Goal: Task Accomplishment & Management: Manage account settings

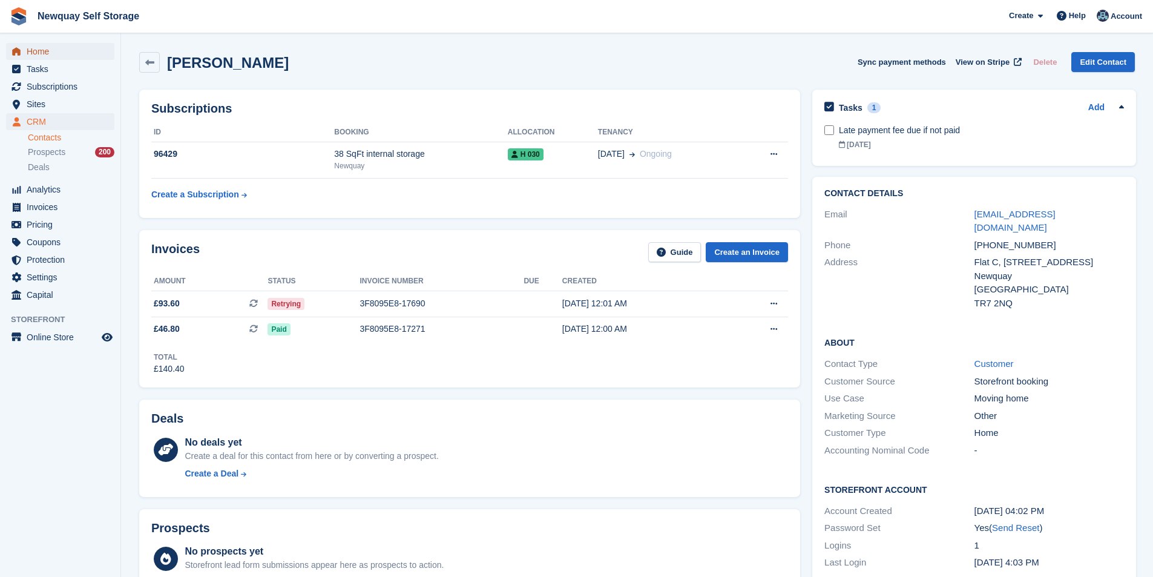
click at [65, 51] on span "Home" at bounding box center [63, 51] width 73 height 17
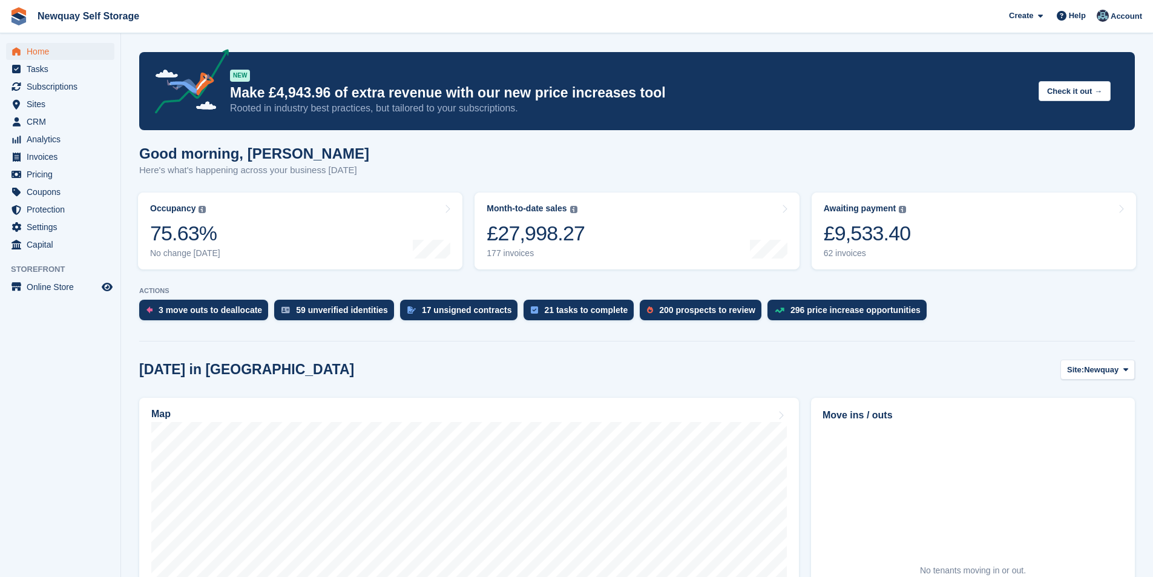
click at [52, 77] on ul "Tasks" at bounding box center [60, 70] width 120 height 18
click at [52, 86] on span "Subscriptions" at bounding box center [63, 86] width 73 height 17
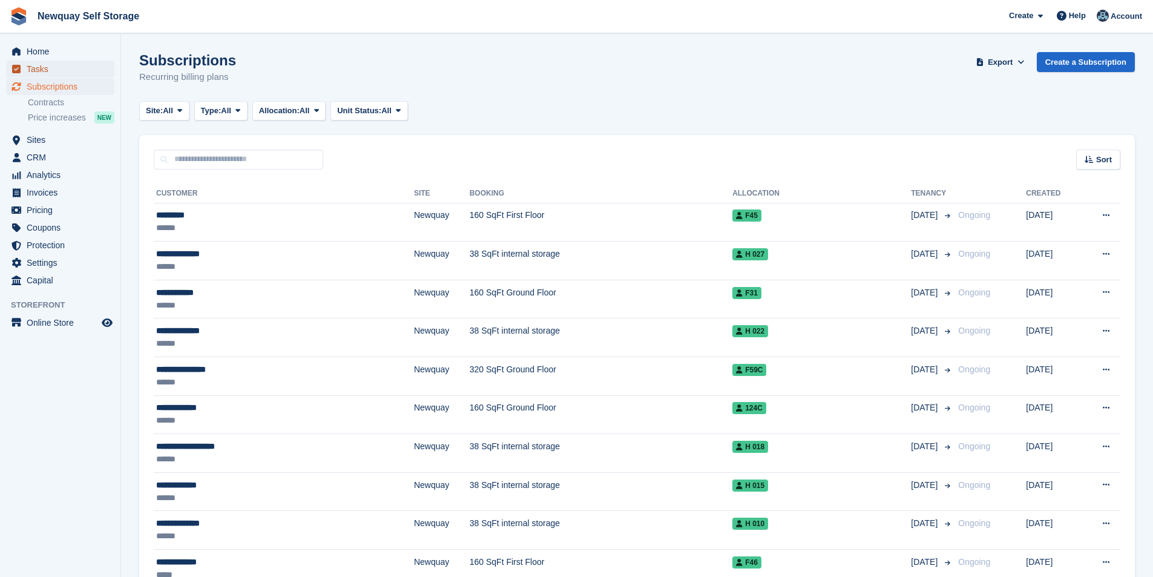
click at [35, 69] on span "Tasks" at bounding box center [63, 69] width 73 height 17
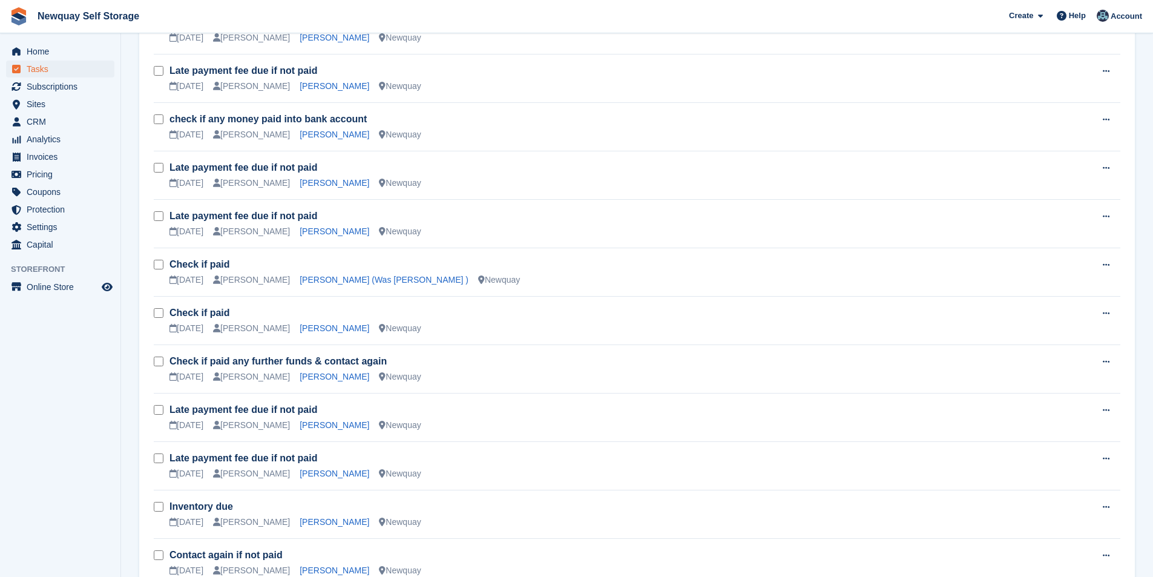
scroll to position [667, 0]
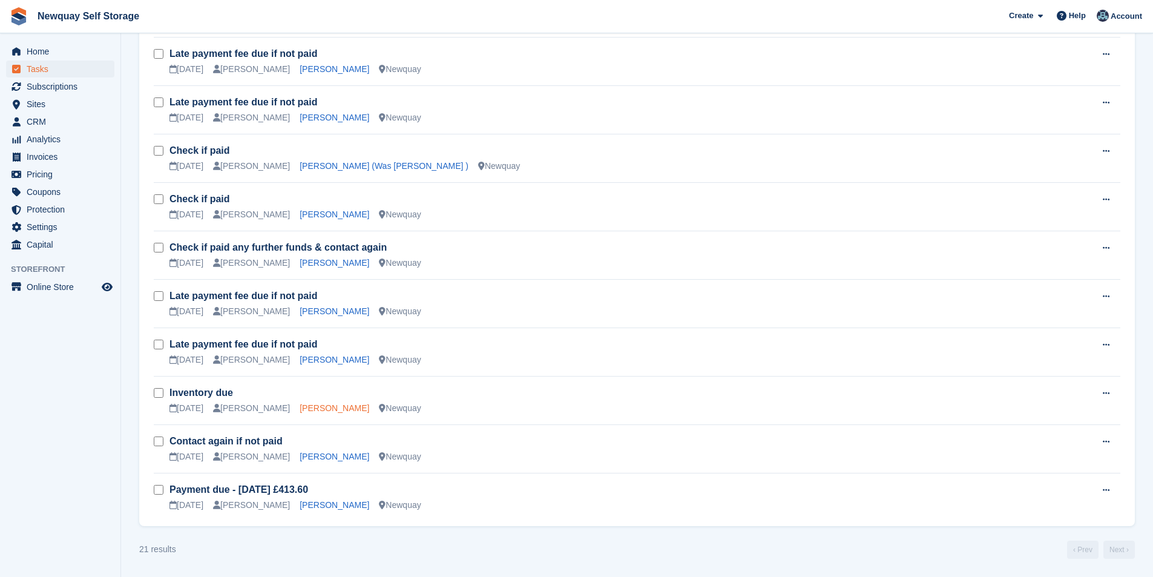
click at [305, 409] on link "[PERSON_NAME]" at bounding box center [335, 408] width 70 height 10
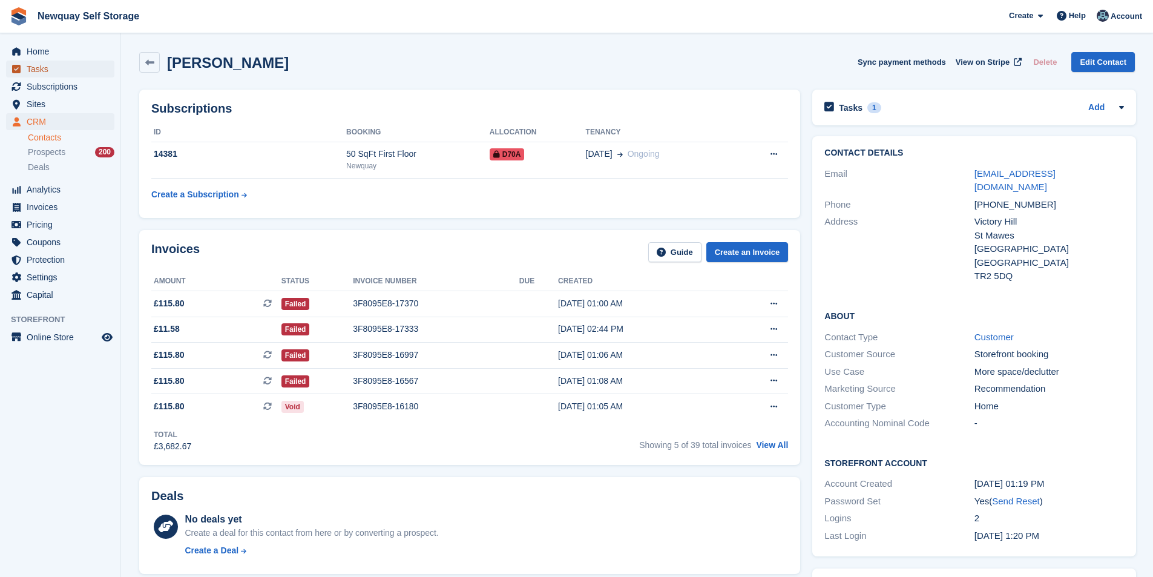
click at [59, 71] on span "Tasks" at bounding box center [63, 69] width 73 height 17
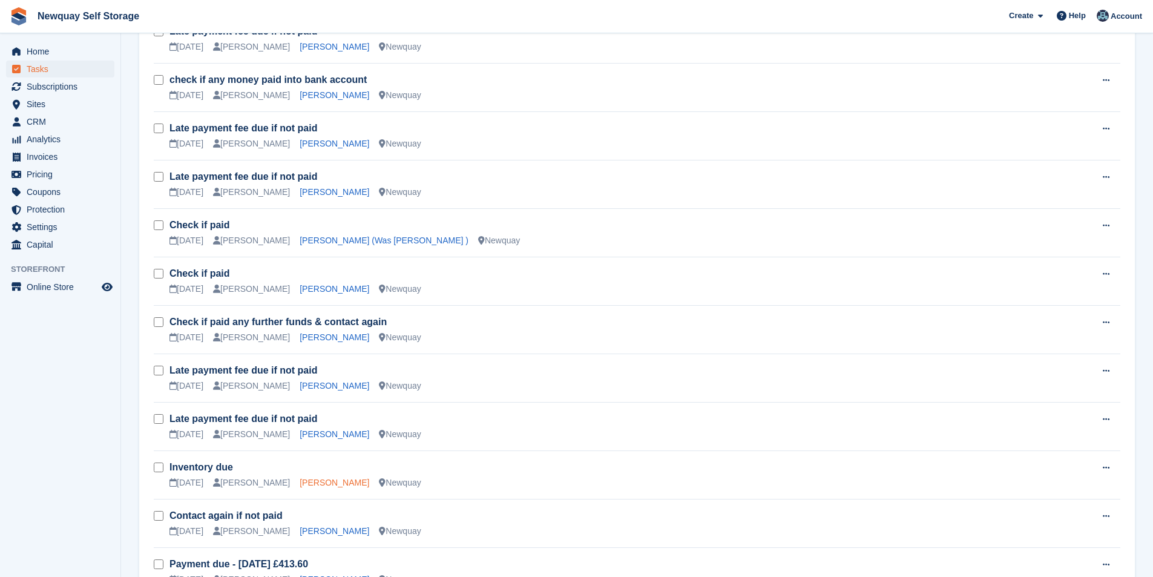
scroll to position [605, 0]
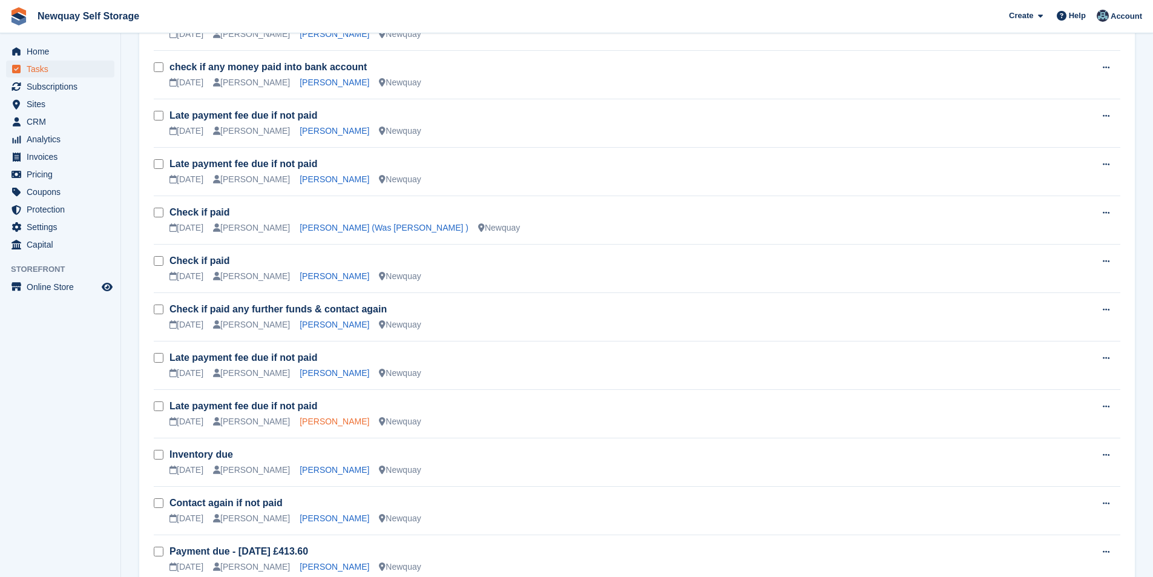
click at [304, 418] on link "Tristan Choy" at bounding box center [335, 421] width 70 height 10
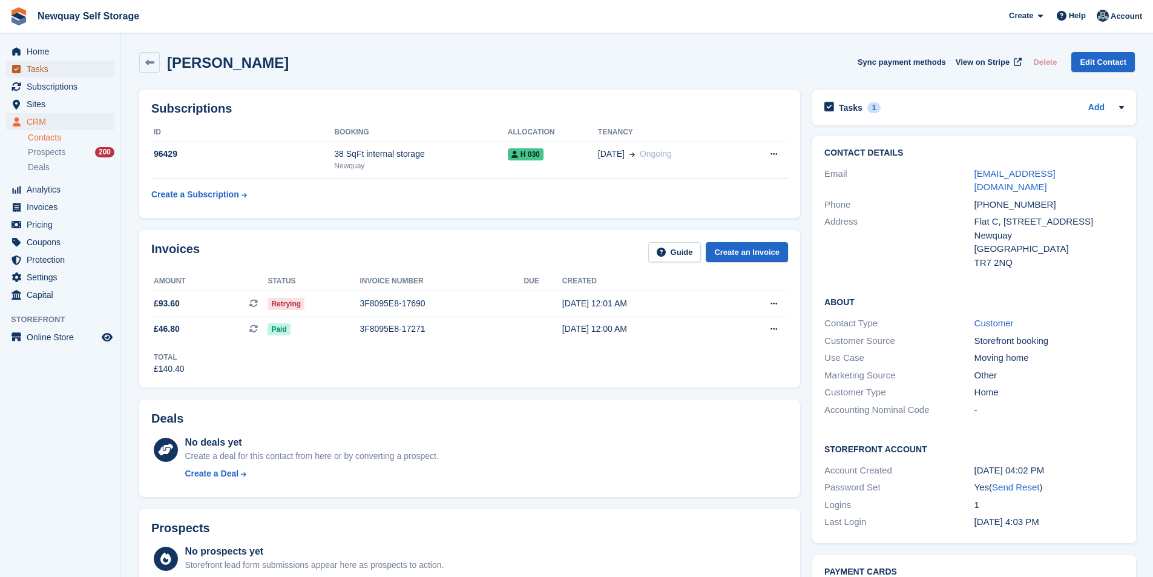
click at [47, 65] on span "Tasks" at bounding box center [63, 69] width 73 height 17
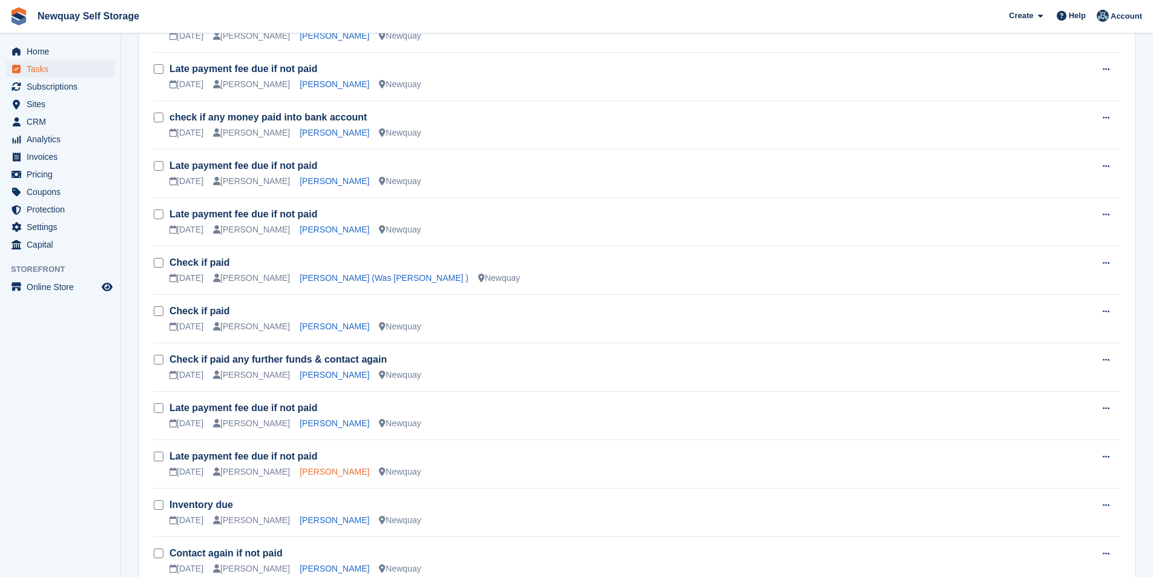
scroll to position [605, 0]
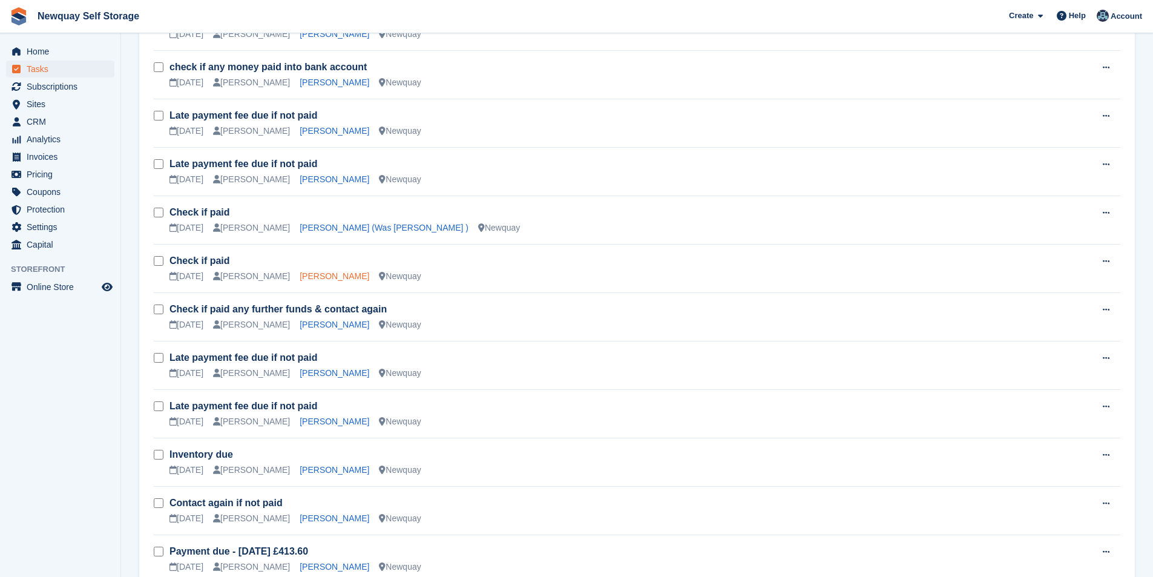
click at [324, 275] on link "Rebecca Graham" at bounding box center [335, 276] width 70 height 10
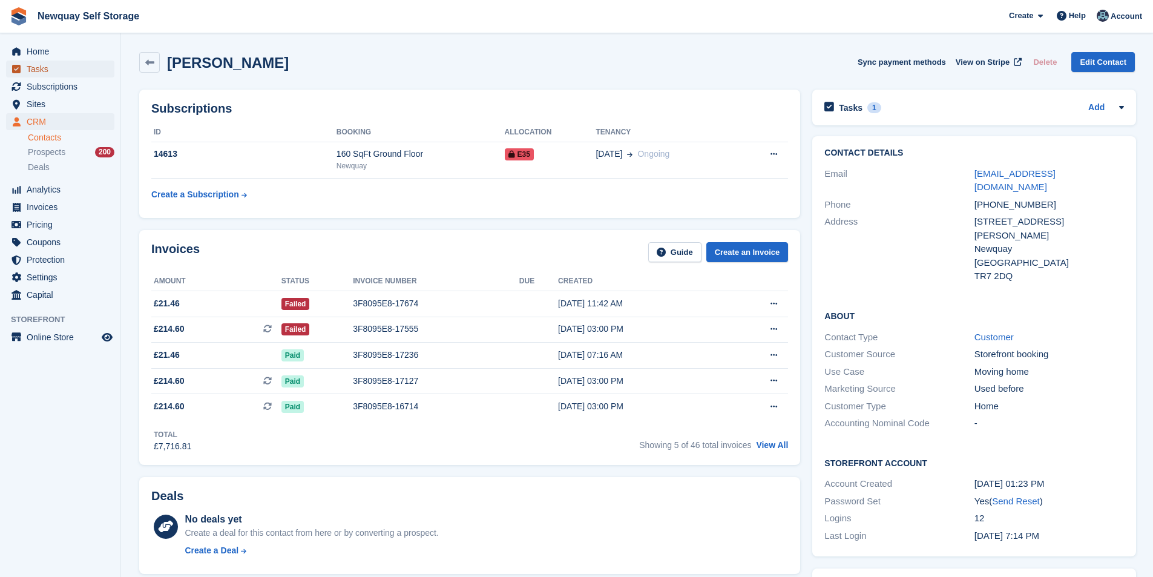
click at [46, 67] on span "Tasks" at bounding box center [63, 69] width 73 height 17
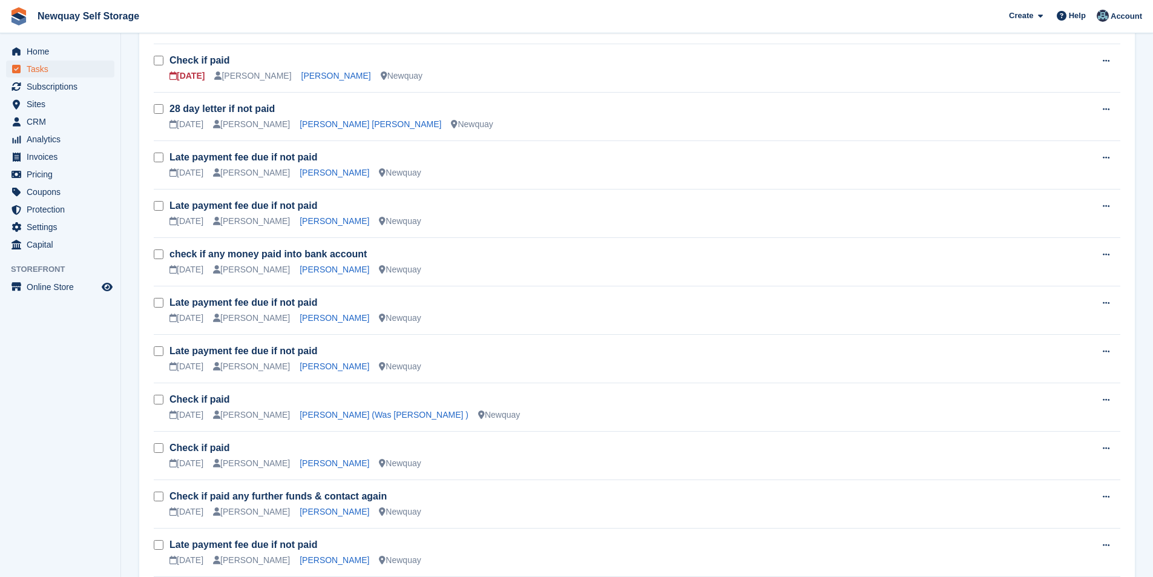
scroll to position [424, 0]
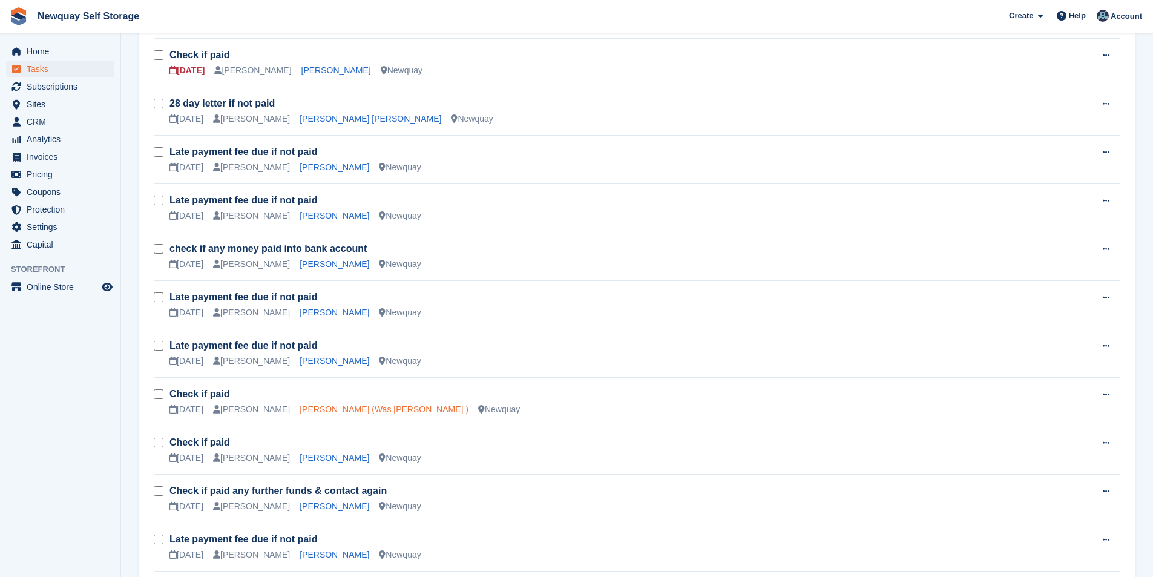
click at [324, 408] on link "Dione Walker (Was Gachette )" at bounding box center [384, 409] width 169 height 10
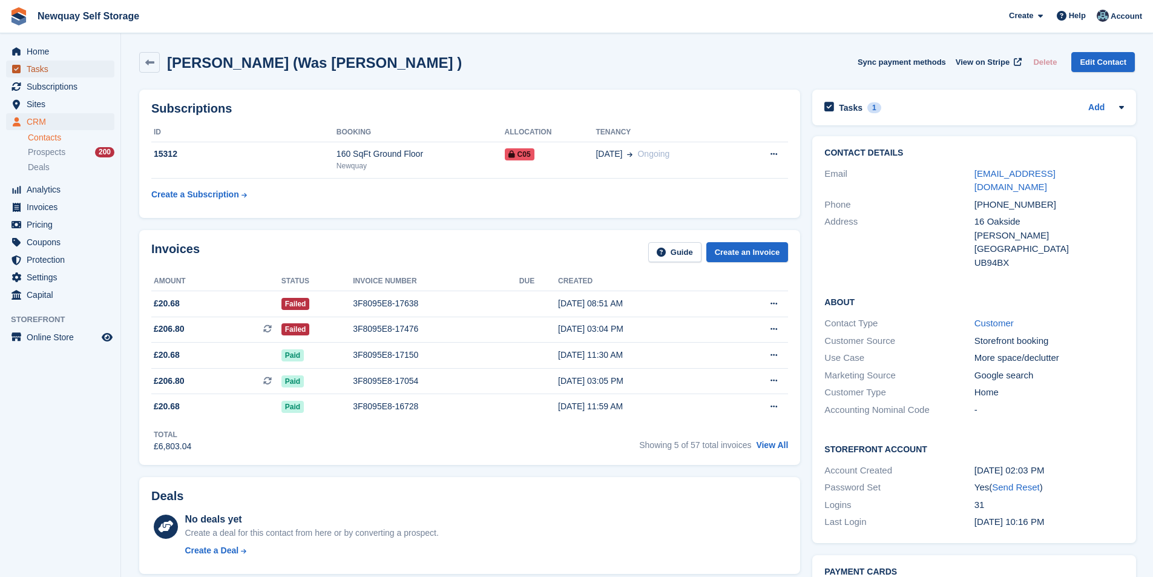
click at [45, 64] on span "Tasks" at bounding box center [63, 69] width 73 height 17
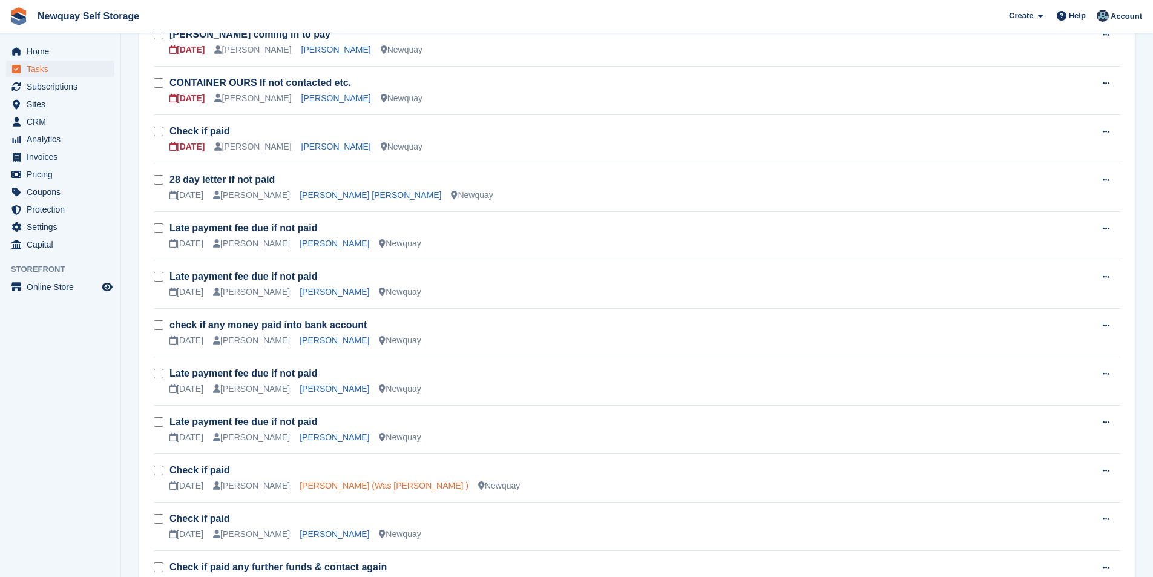
scroll to position [363, 0]
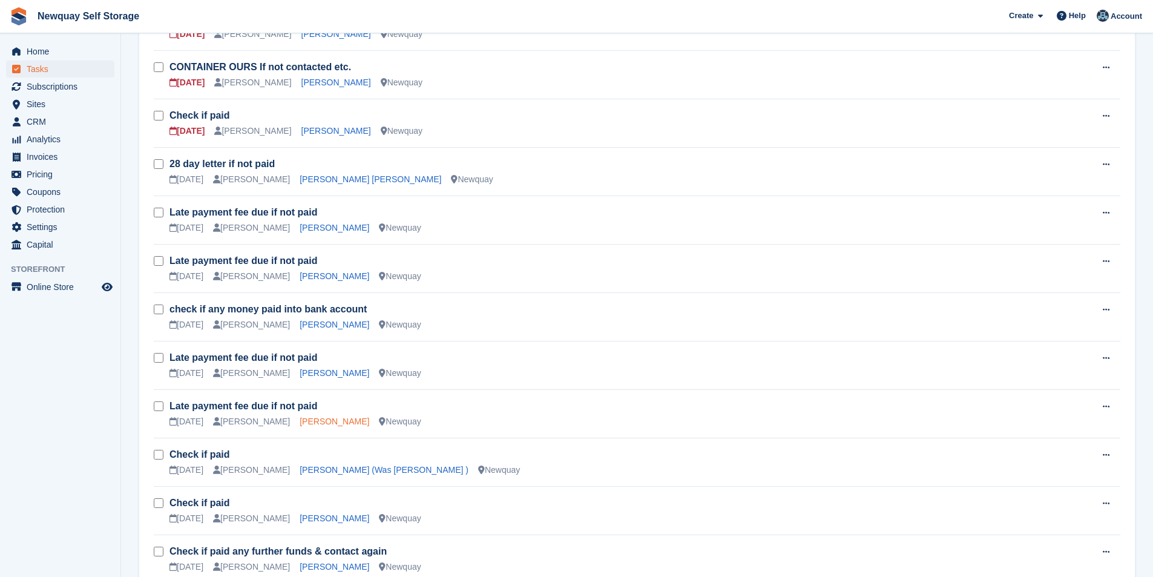
click at [350, 419] on link "Beth-Marie MacGillivray" at bounding box center [335, 421] width 70 height 10
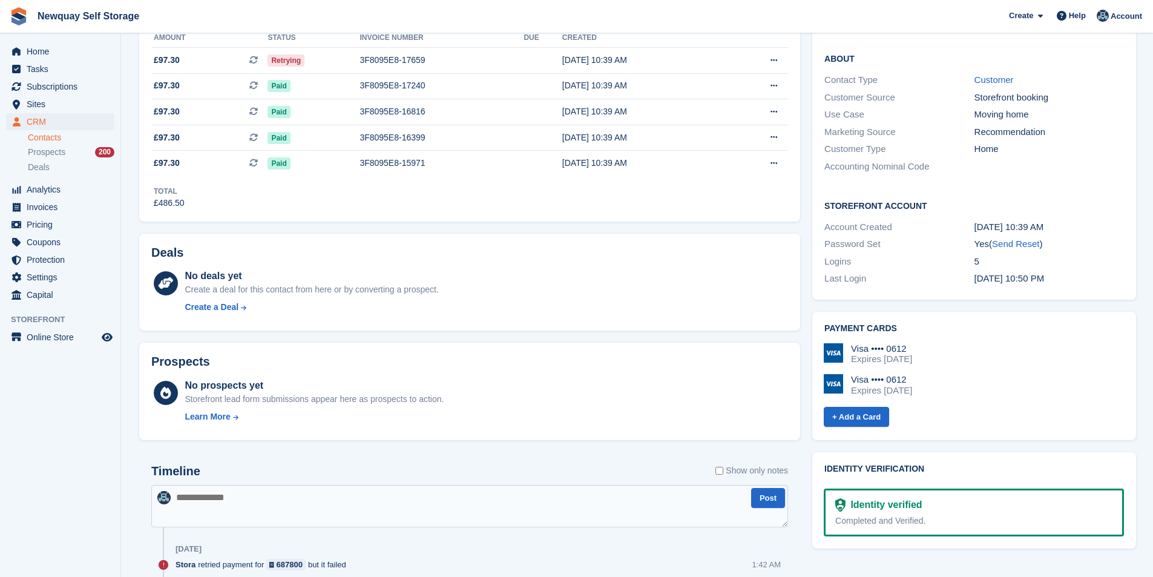
scroll to position [121, 0]
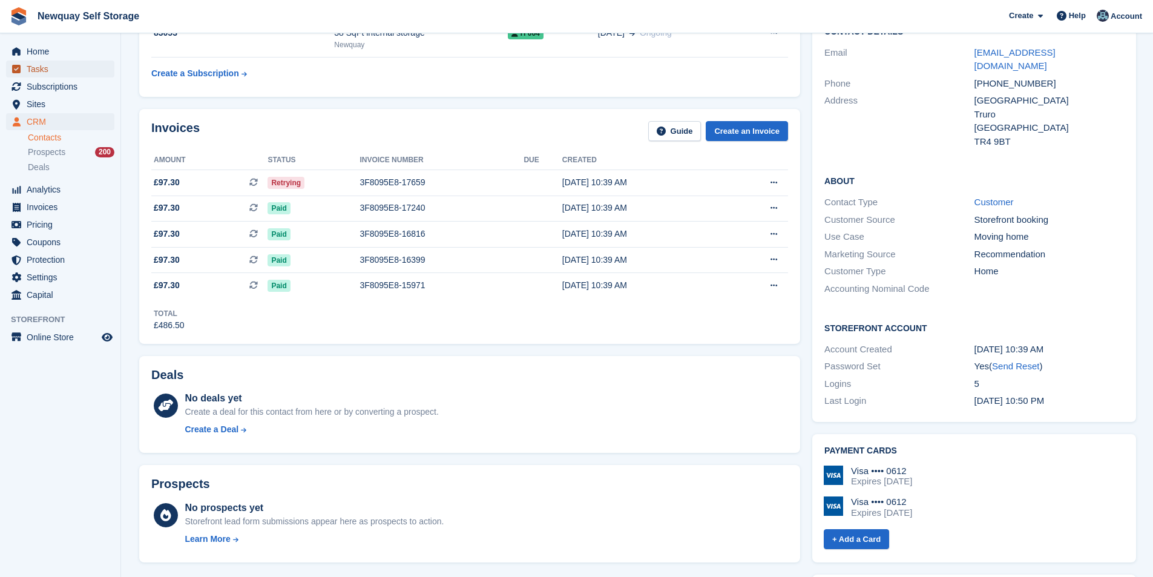
click at [64, 71] on span "Tasks" at bounding box center [63, 69] width 73 height 17
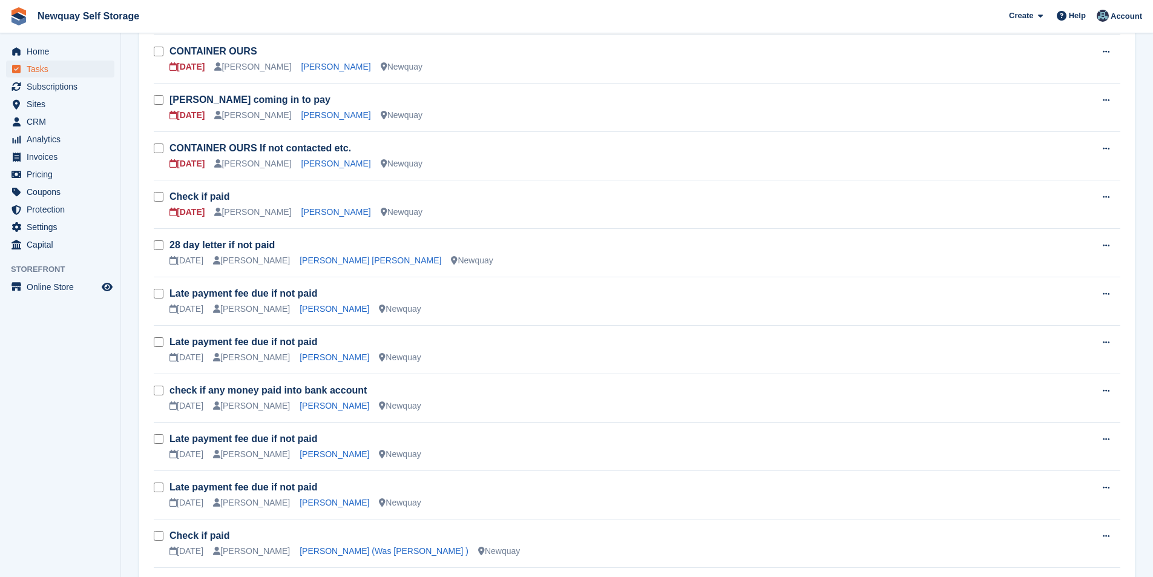
scroll to position [303, 0]
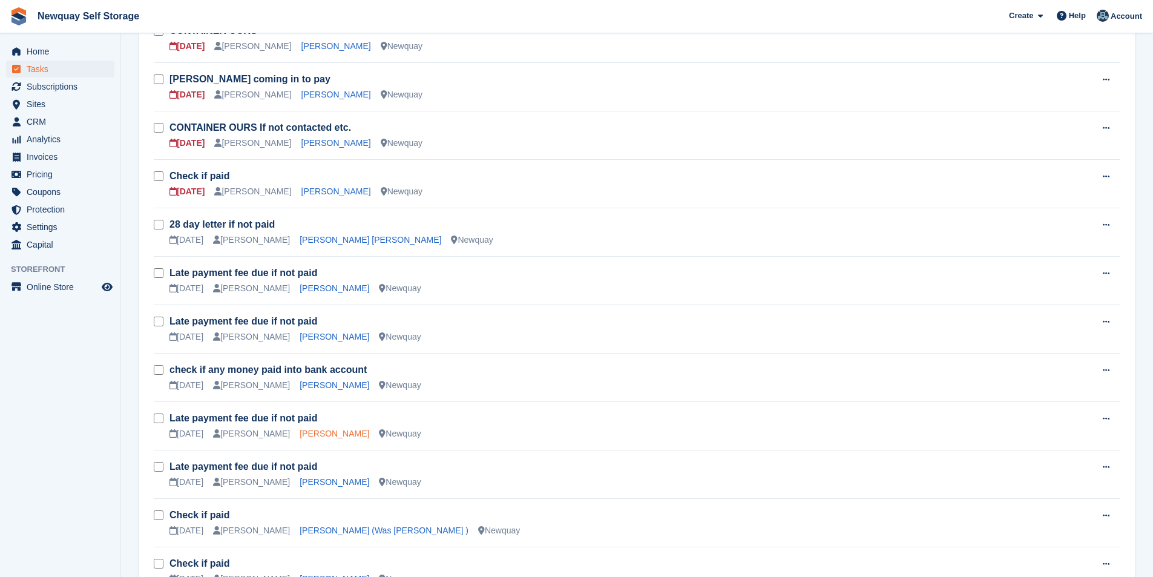
click at [307, 430] on link "Josh Jarrett" at bounding box center [335, 433] width 70 height 10
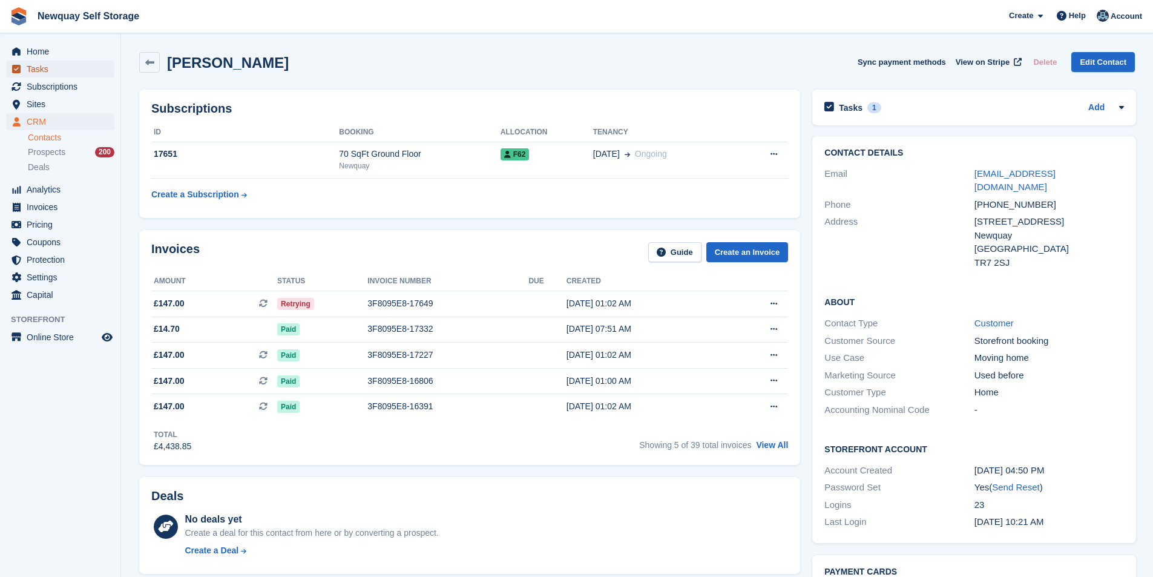
click at [51, 68] on span "Tasks" at bounding box center [63, 69] width 73 height 17
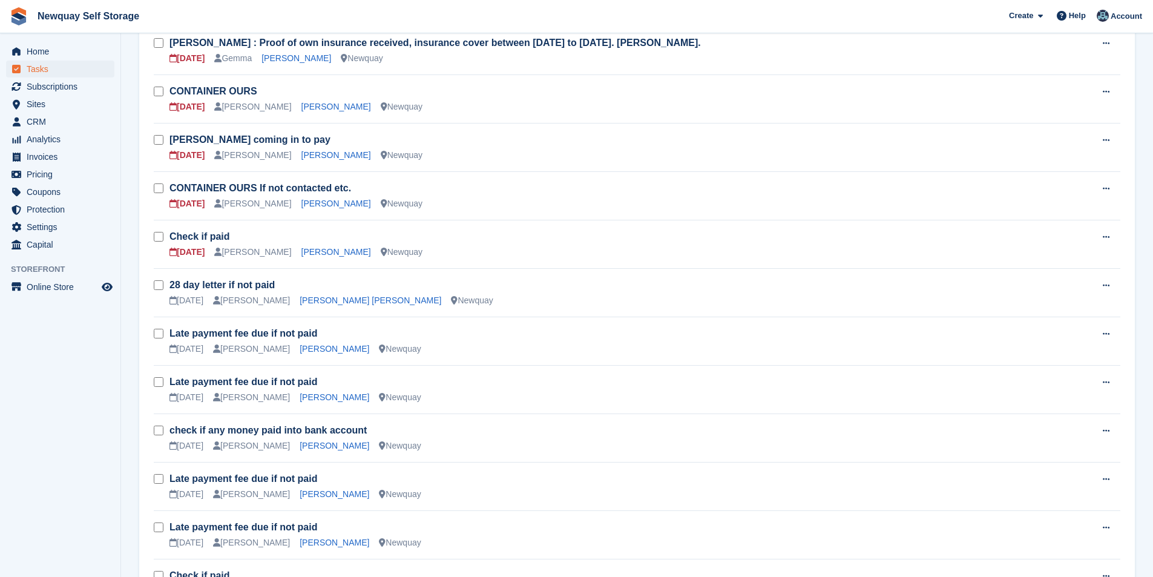
scroll to position [363, 0]
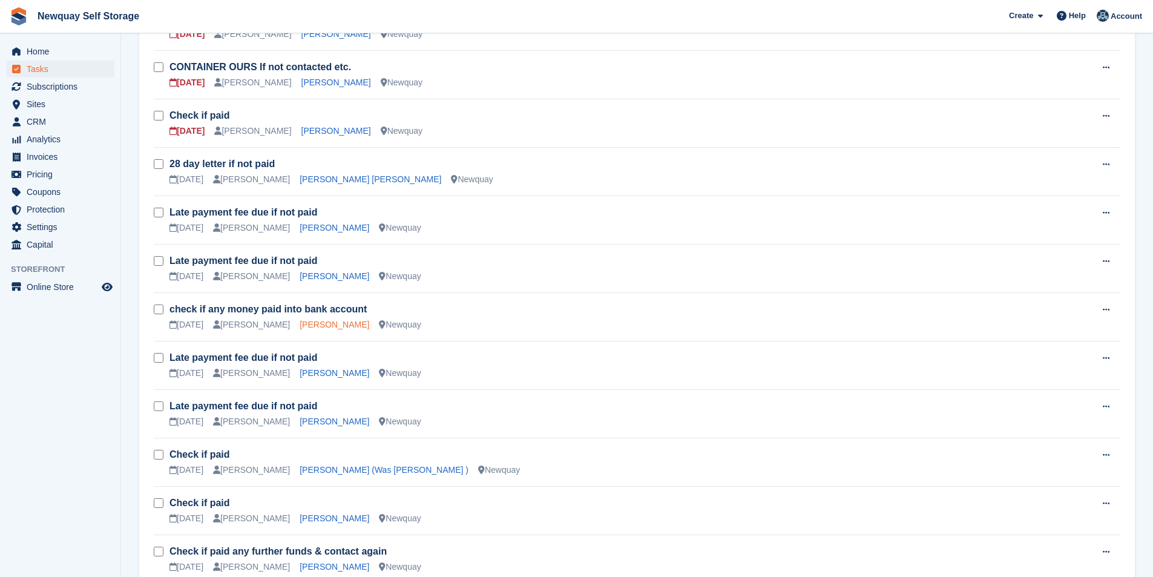
click at [324, 323] on link "Stev Harnisch" at bounding box center [335, 325] width 70 height 10
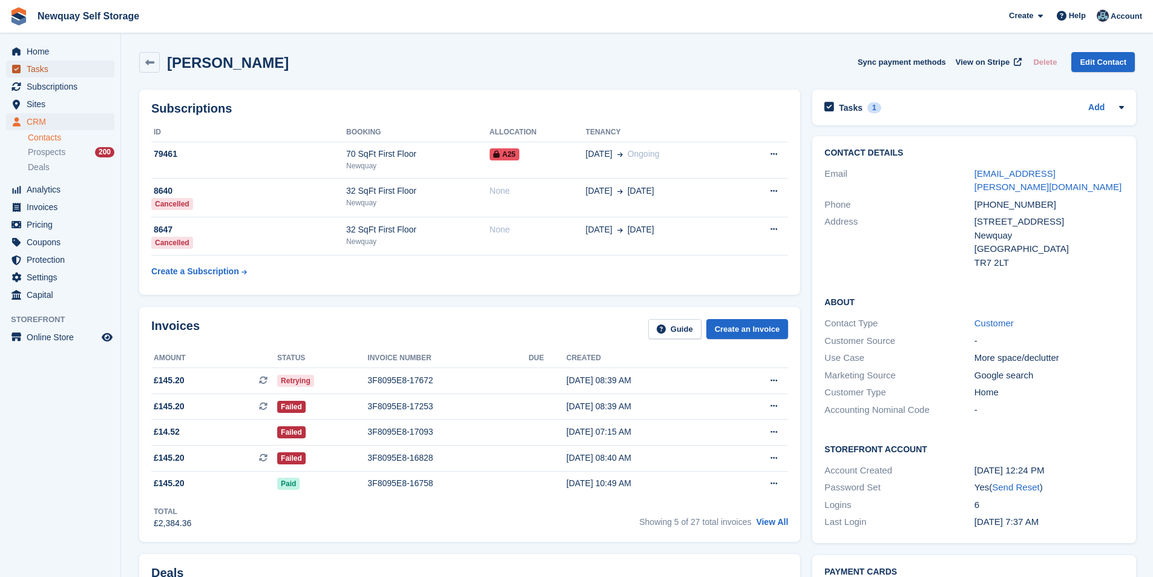
click at [50, 69] on span "Tasks" at bounding box center [63, 69] width 73 height 17
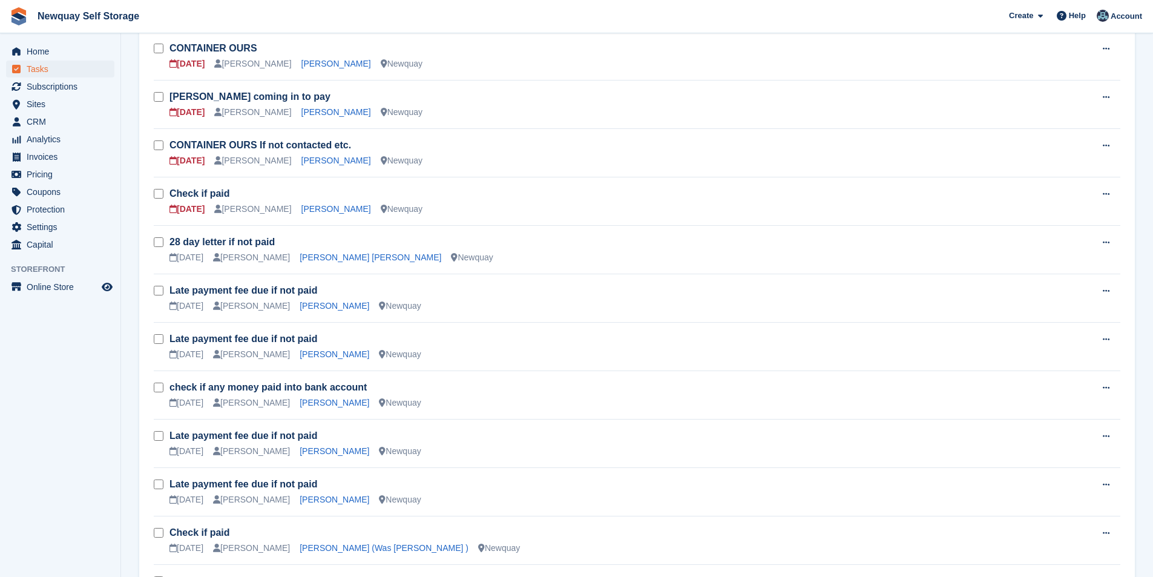
scroll to position [303, 0]
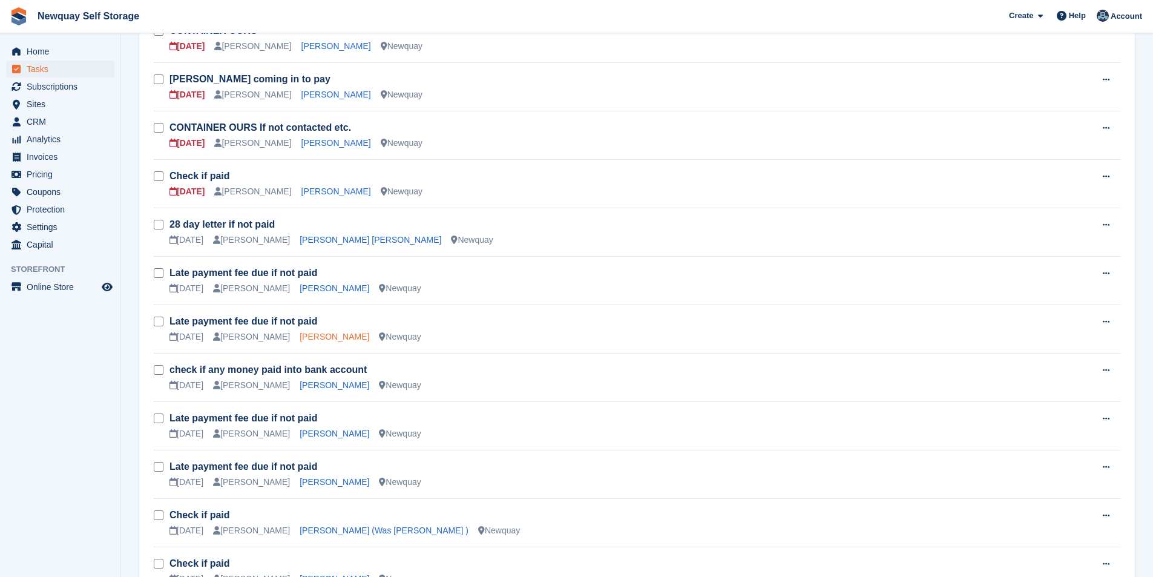
click at [315, 336] on link "Andrew Bunt" at bounding box center [335, 337] width 70 height 10
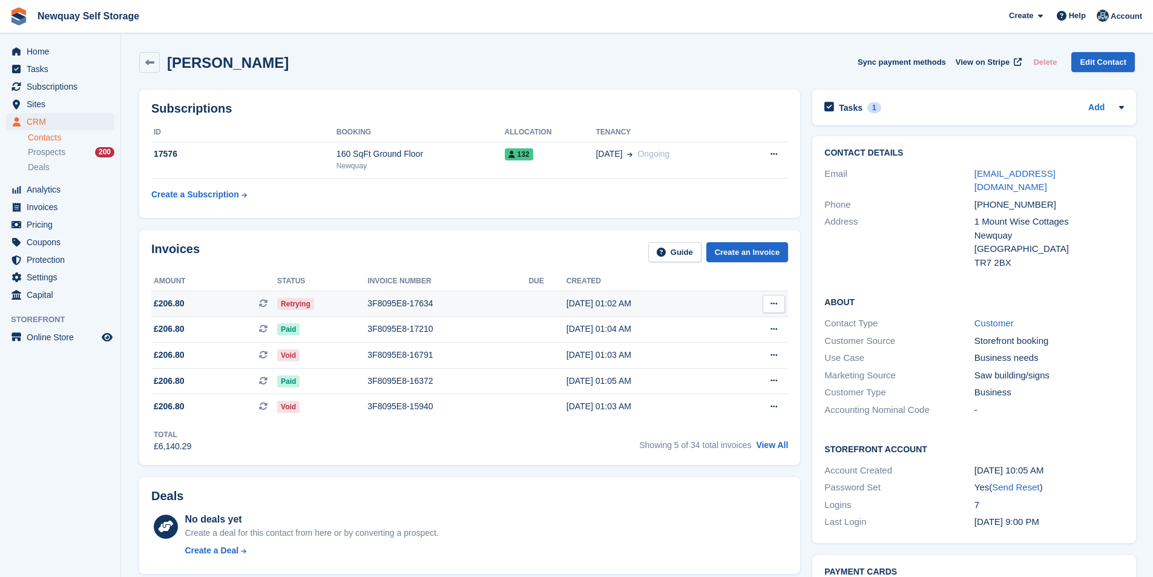
click at [398, 298] on div "3F8095E8-17634" at bounding box center [447, 303] width 161 height 13
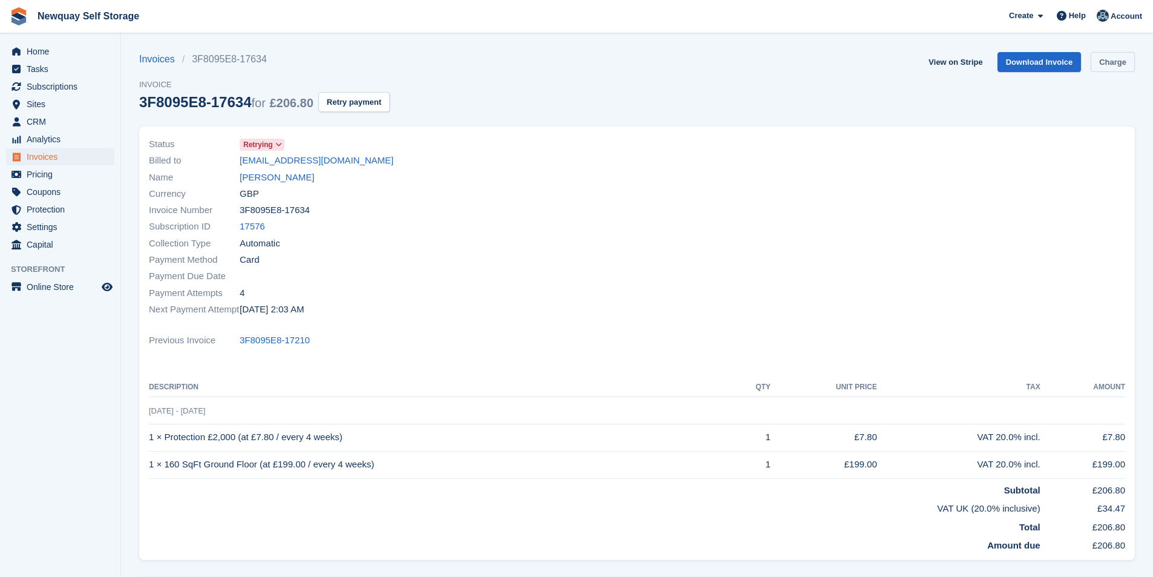
click at [1123, 58] on link "Charge" at bounding box center [1113, 62] width 44 height 20
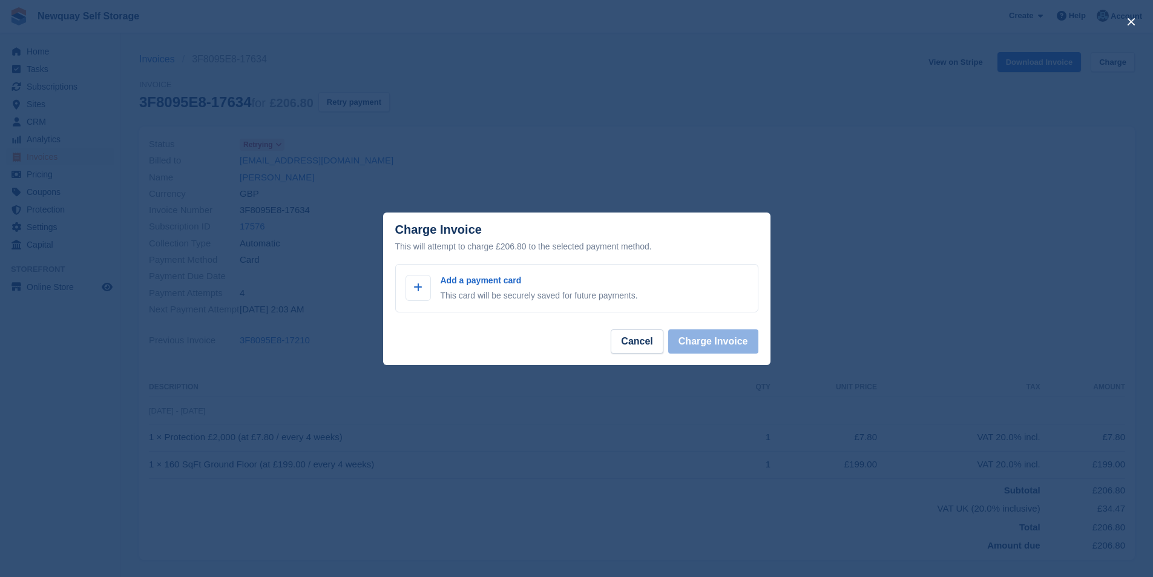
click at [530, 390] on div "close" at bounding box center [576, 288] width 1153 height 577
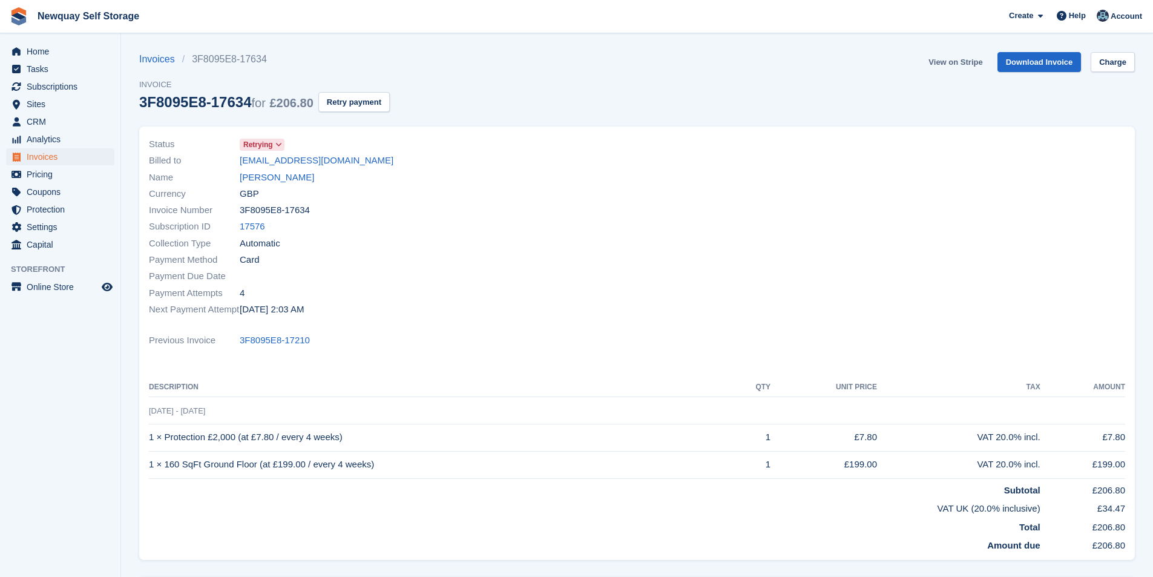
click at [971, 62] on link "View on Stripe" at bounding box center [956, 62] width 64 height 20
click at [59, 72] on span "Tasks" at bounding box center [63, 69] width 73 height 17
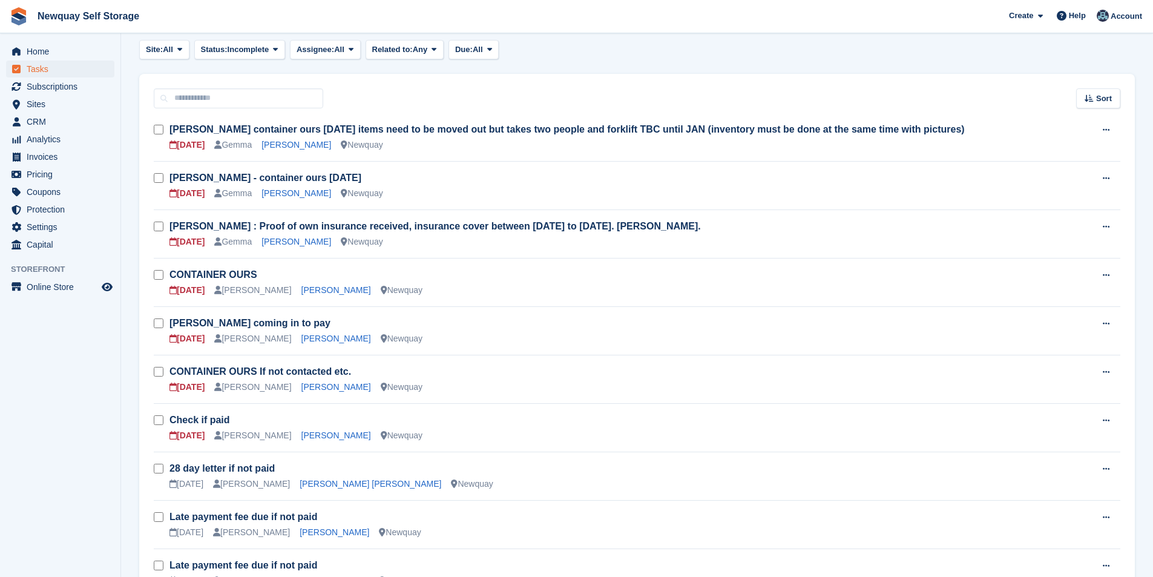
scroll to position [121, 0]
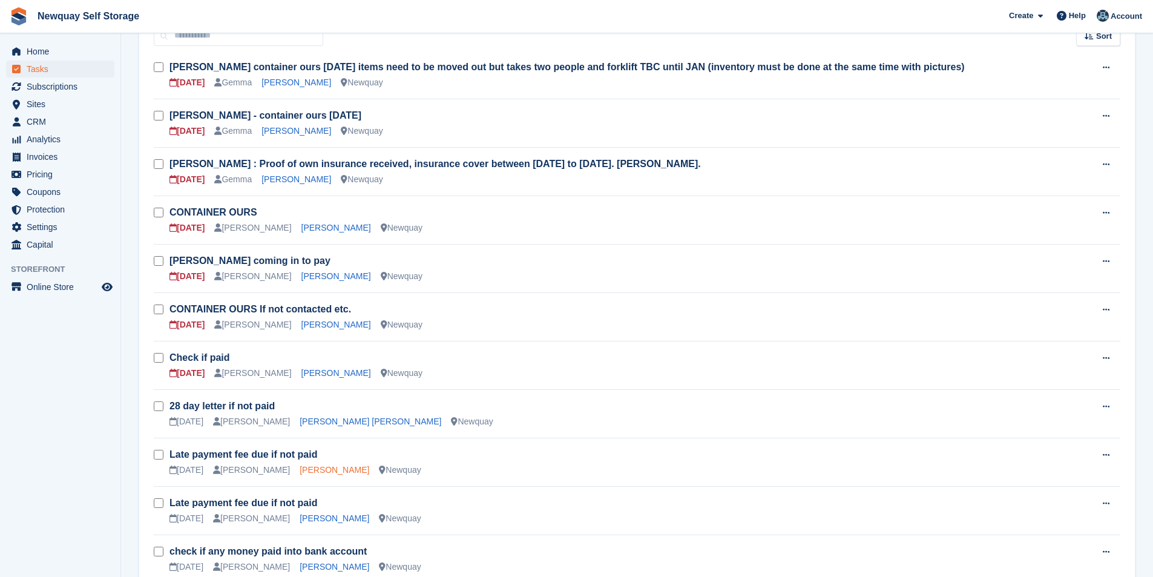
click at [311, 465] on link "Laura Dutton" at bounding box center [335, 470] width 70 height 10
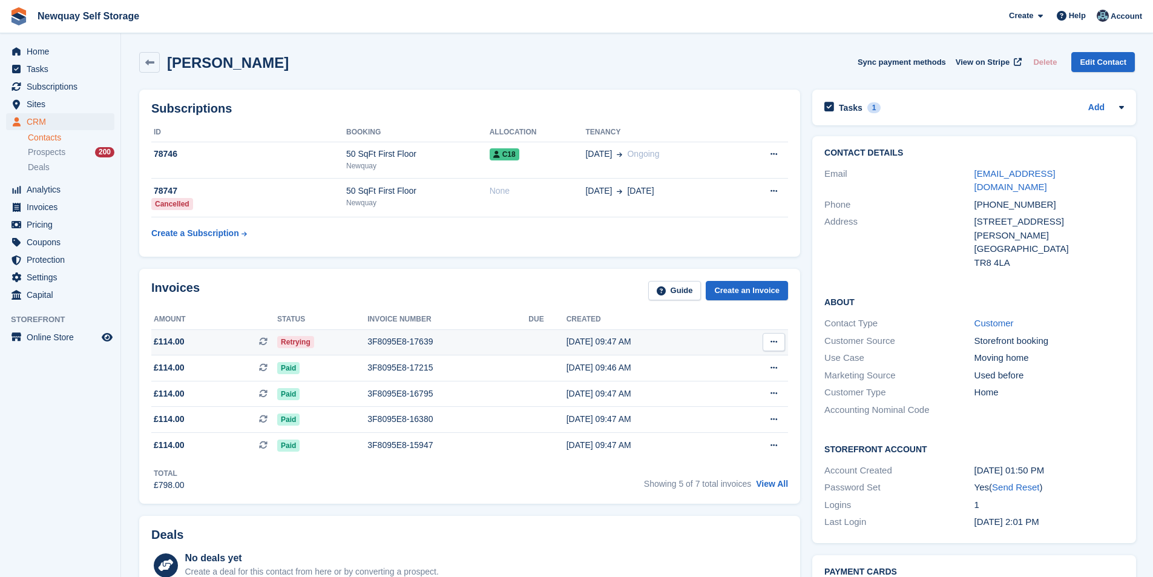
click at [399, 329] on td "3F8095E8-17639" at bounding box center [447, 342] width 161 height 26
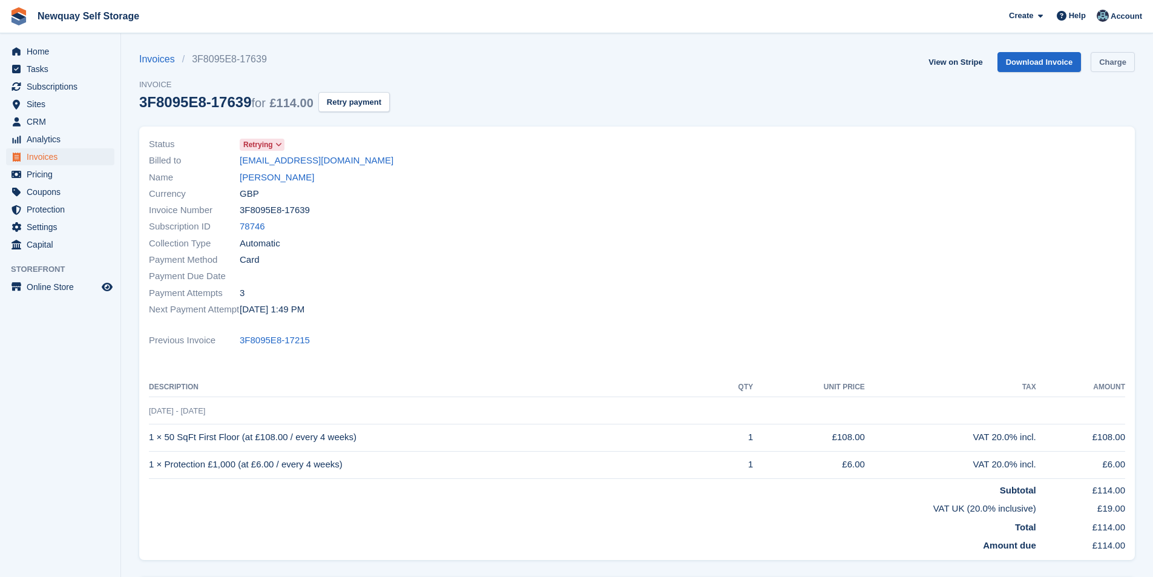
click at [1109, 61] on link "Charge" at bounding box center [1113, 62] width 44 height 20
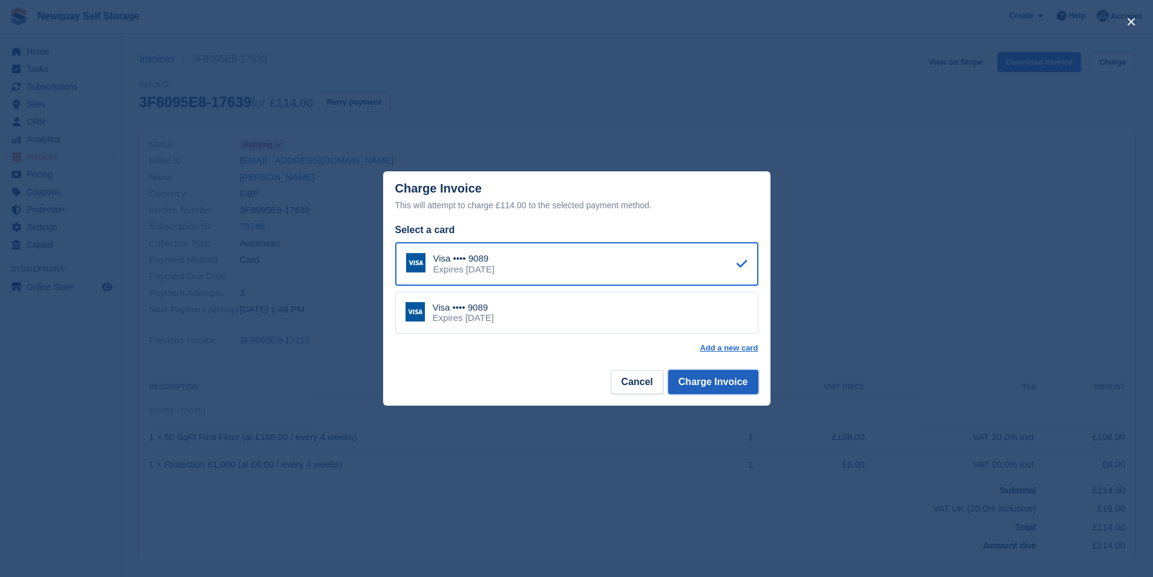
click at [741, 384] on button "Charge Invoice" at bounding box center [713, 382] width 90 height 24
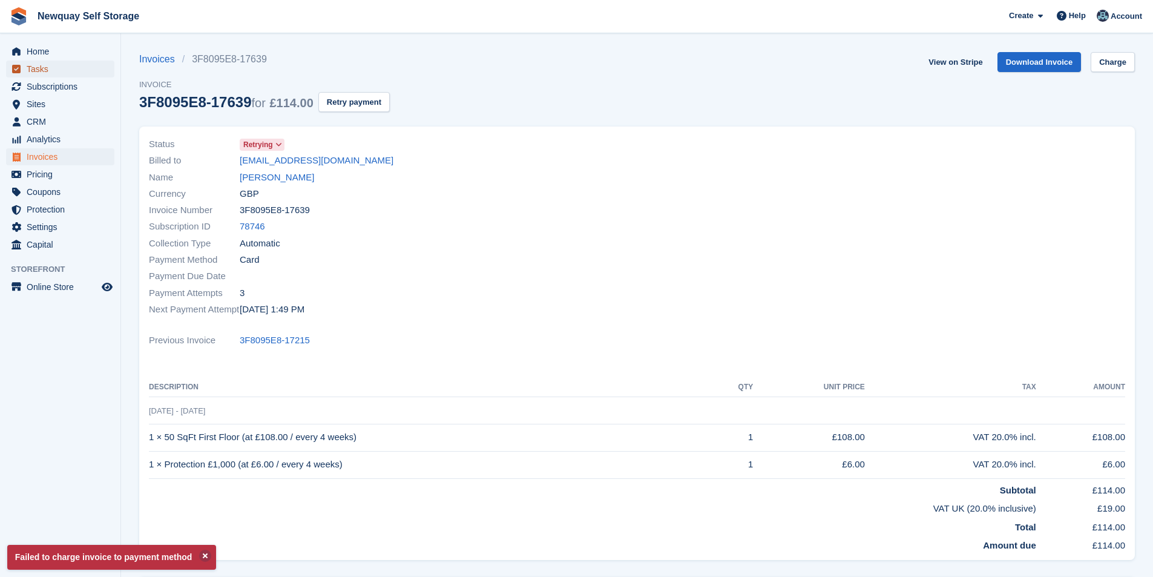
click at [53, 71] on span "Tasks" at bounding box center [63, 69] width 73 height 17
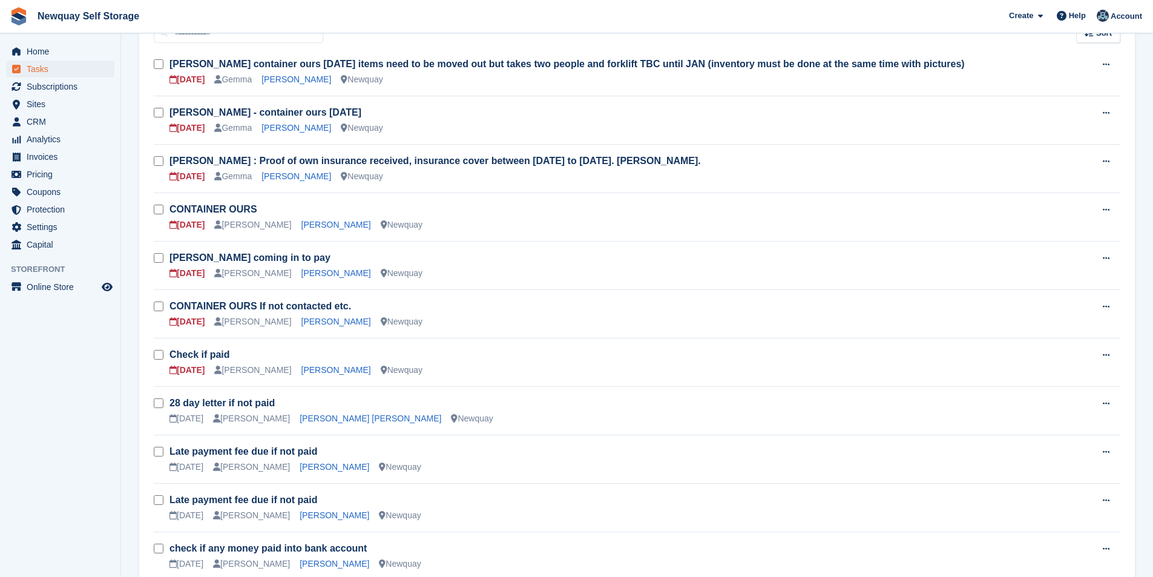
scroll to position [182, 0]
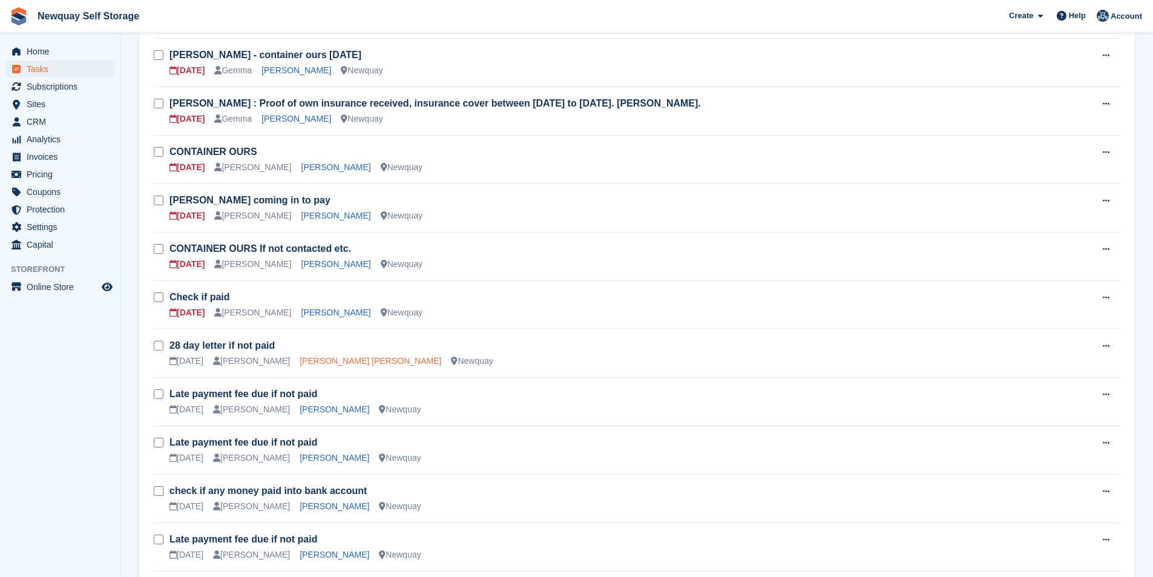
click at [322, 359] on link "Hristo Slavov Slavov" at bounding box center [371, 361] width 142 height 10
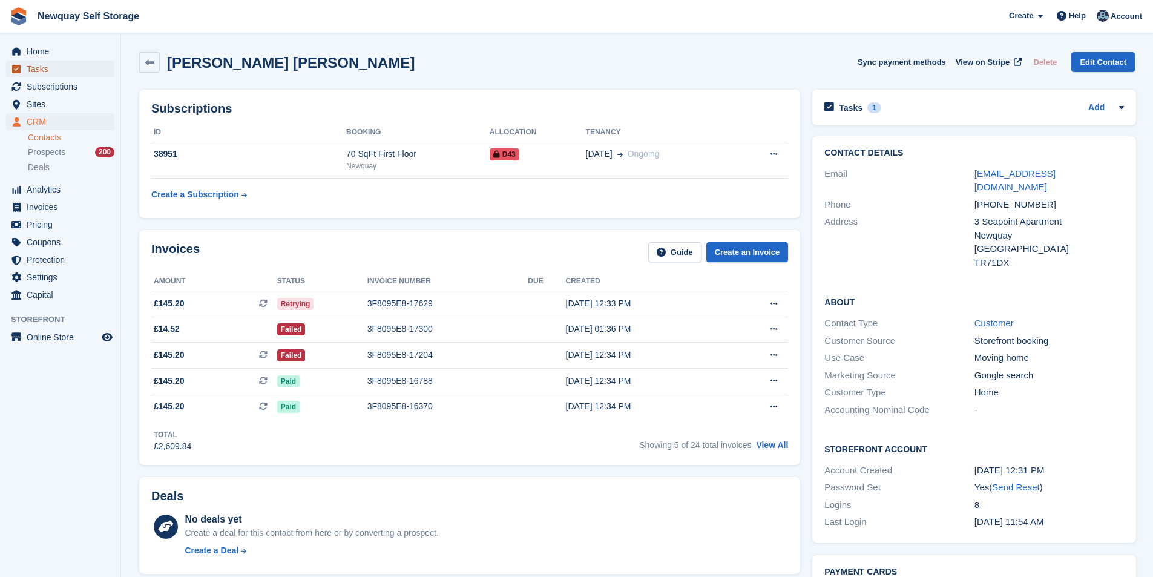
click at [54, 70] on span "Tasks" at bounding box center [63, 69] width 73 height 17
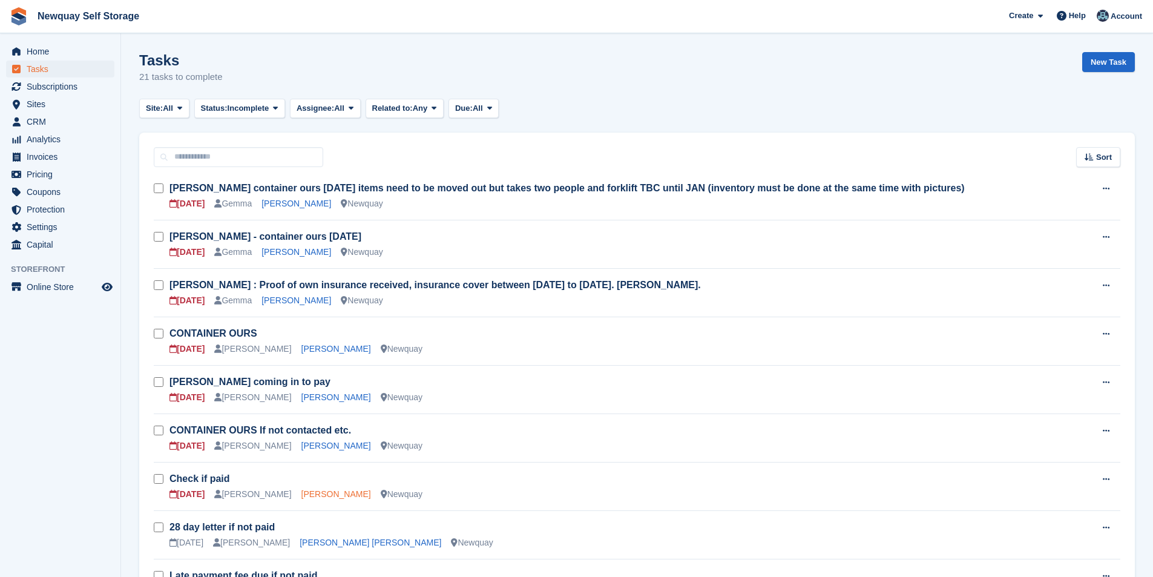
scroll to position [182, 0]
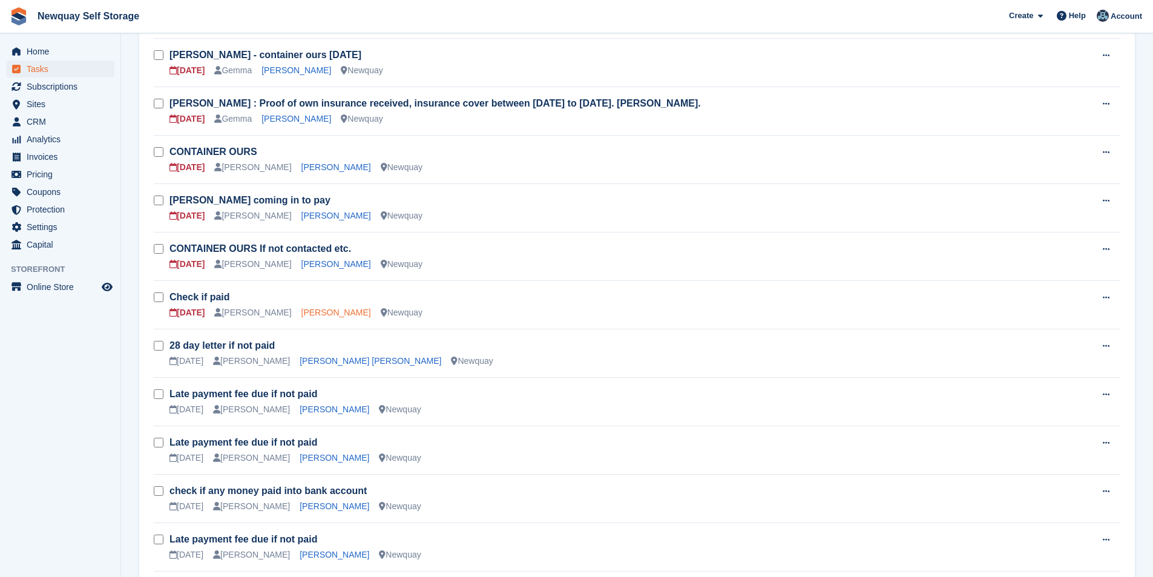
click at [309, 310] on link "Damien Diablo" at bounding box center [336, 312] width 70 height 10
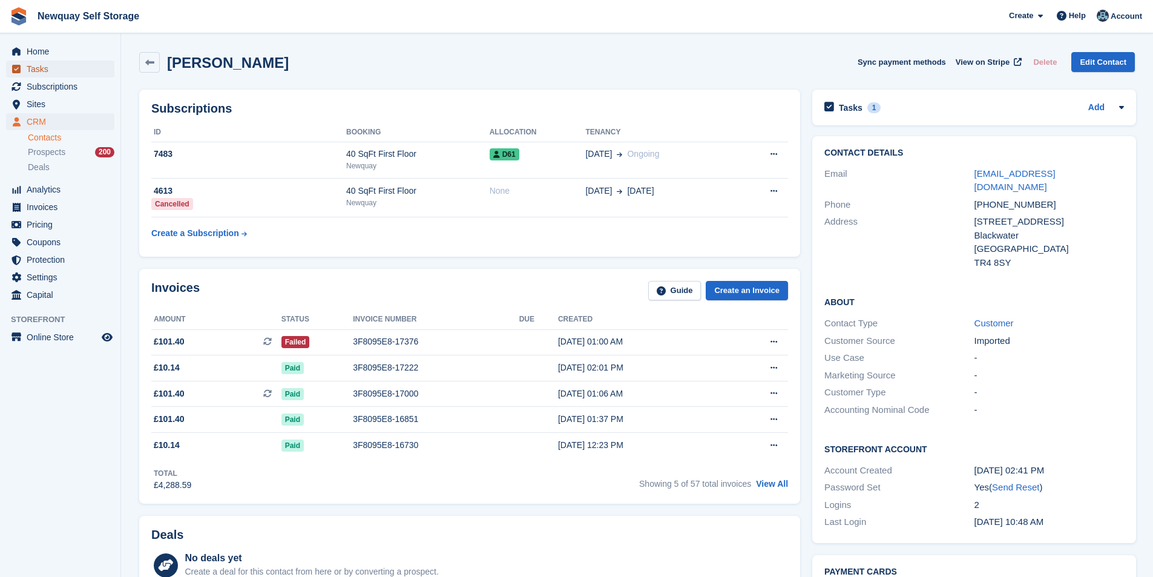
click at [64, 73] on span "Tasks" at bounding box center [63, 69] width 73 height 17
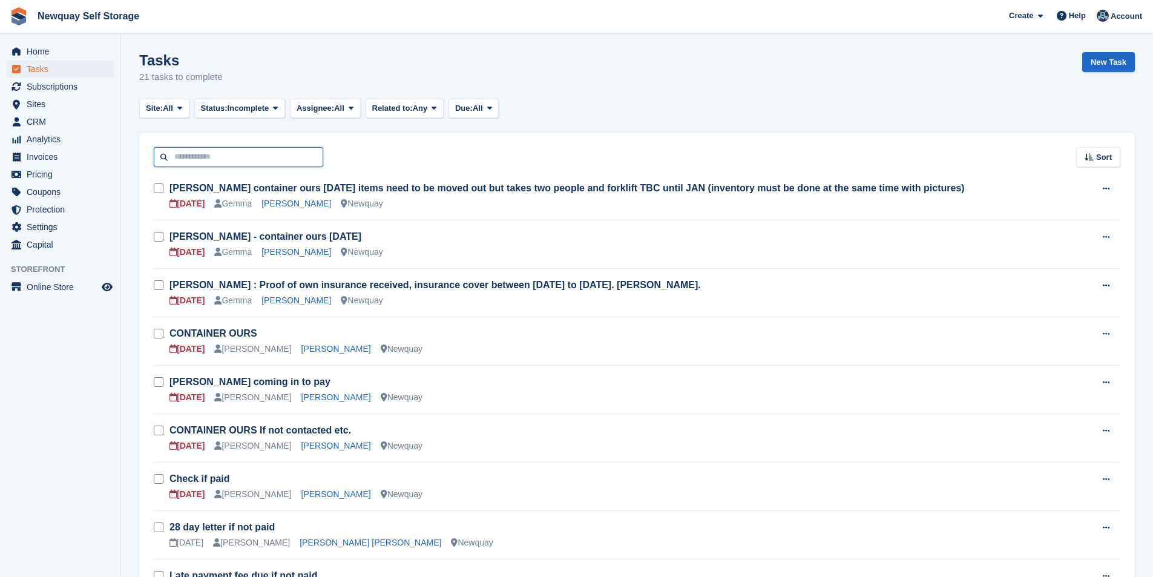
click at [264, 150] on input "text" at bounding box center [238, 157] width 169 height 20
type input "****"
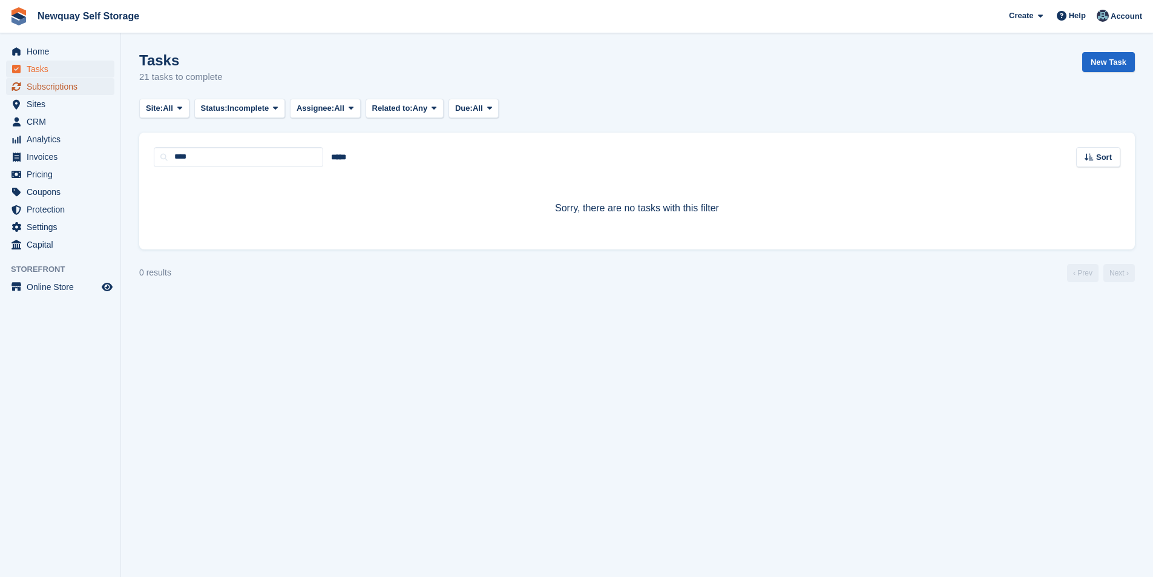
click at [74, 84] on span "Subscriptions" at bounding box center [63, 86] width 73 height 17
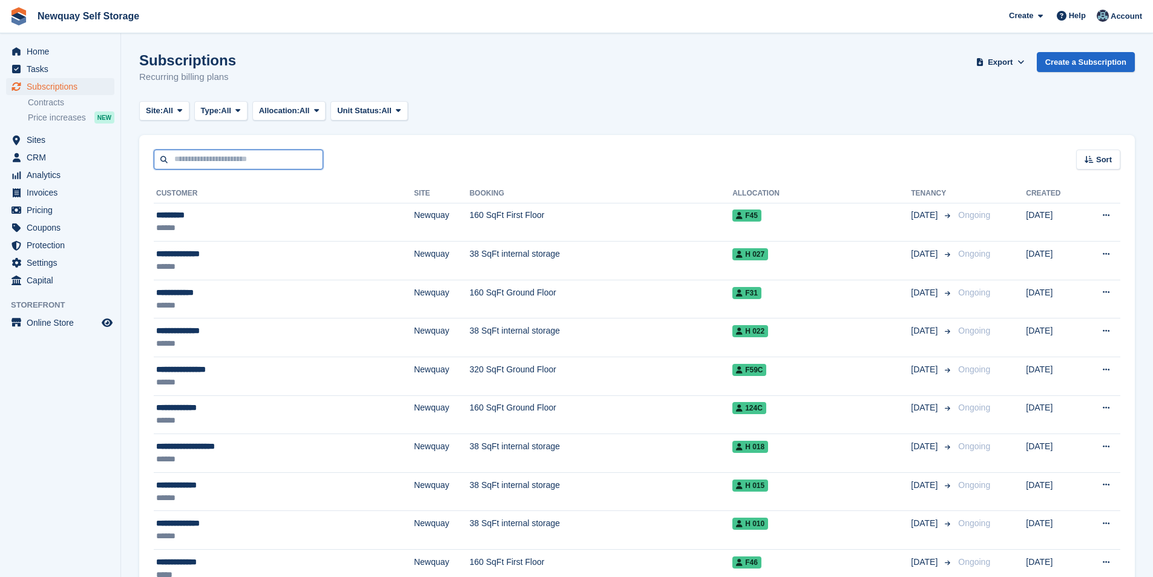
click at [221, 156] on input "text" at bounding box center [238, 159] width 169 height 20
type input "****"
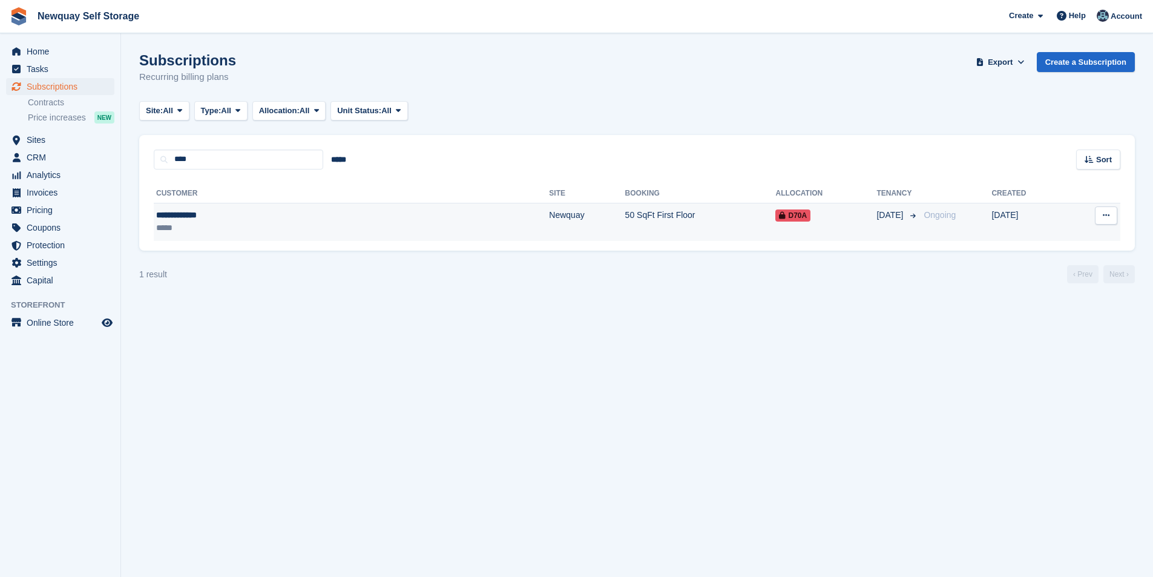
click at [194, 214] on div "**********" at bounding box center [247, 215] width 182 height 13
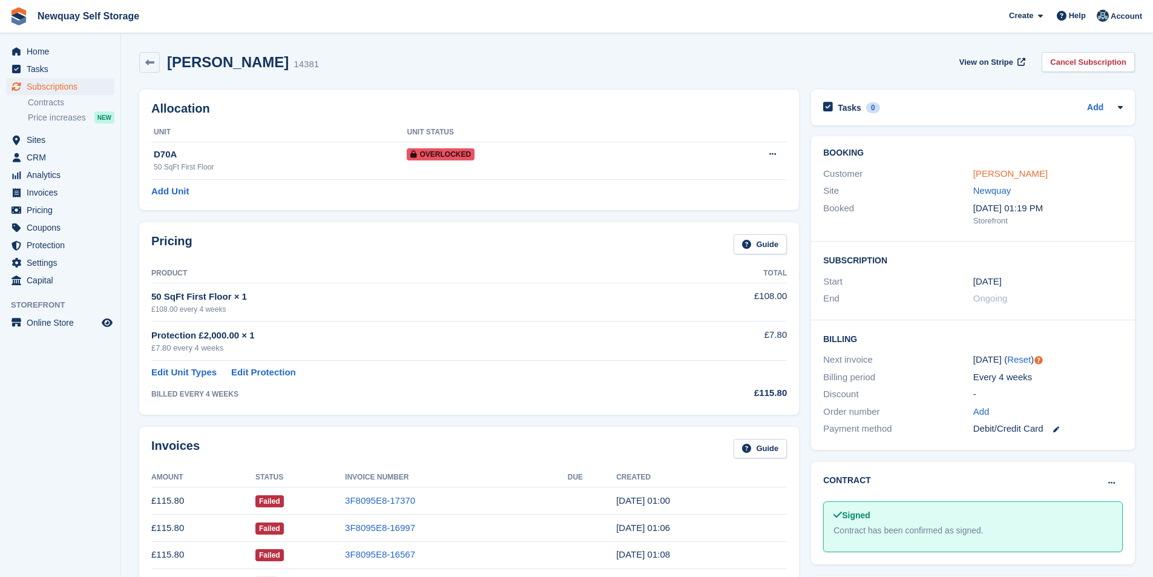
click at [1005, 176] on link "[PERSON_NAME]" at bounding box center [1010, 173] width 74 height 10
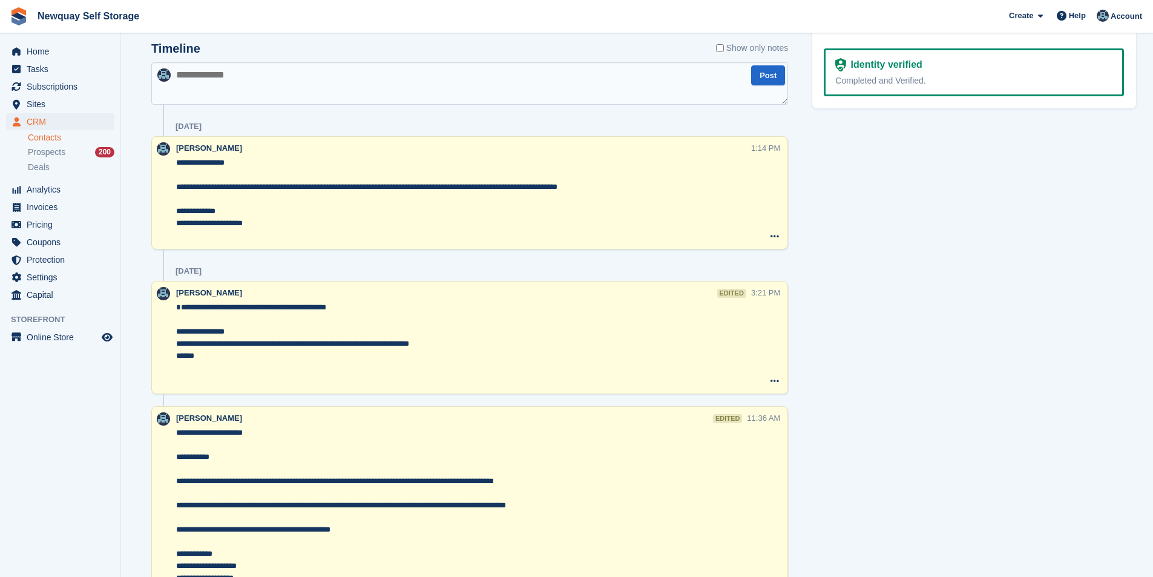
scroll to position [726, 0]
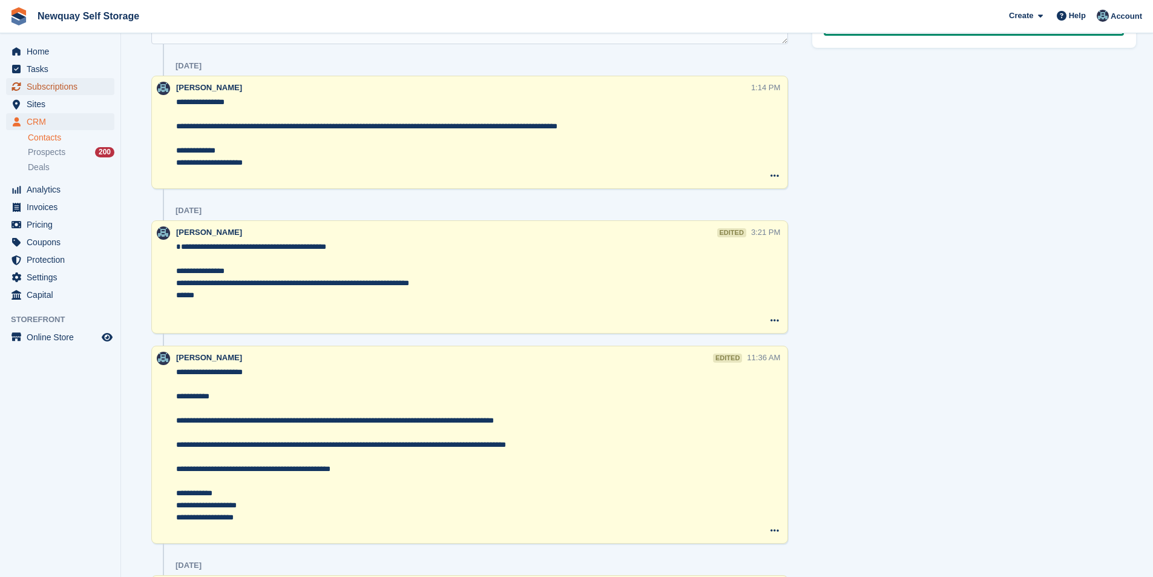
click at [71, 82] on span "Subscriptions" at bounding box center [63, 86] width 73 height 17
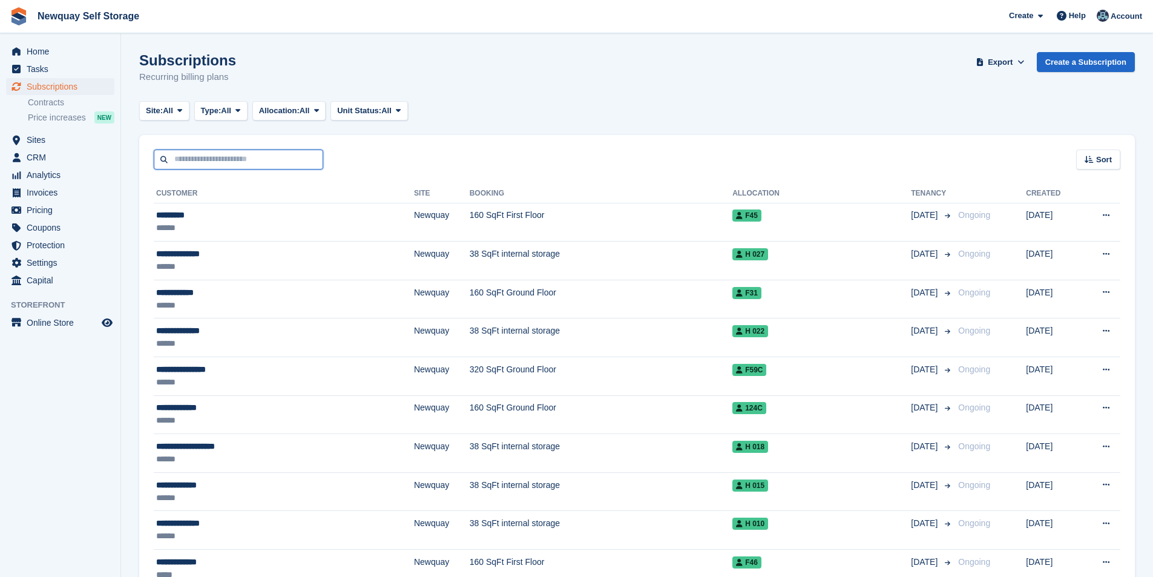
click at [208, 161] on input "text" at bounding box center [238, 159] width 169 height 20
type input "*******"
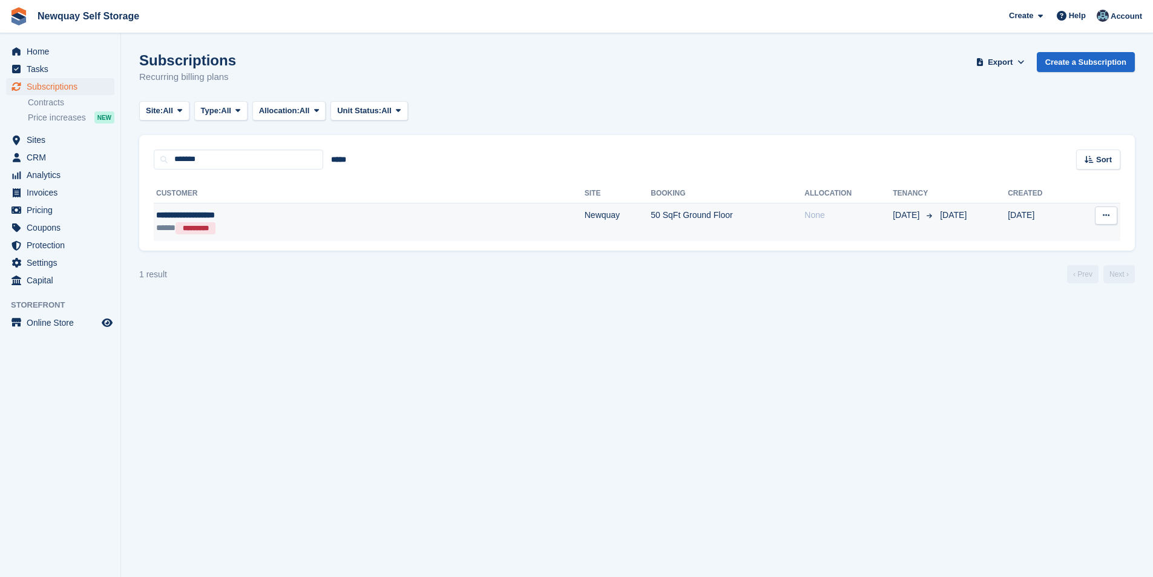
click at [182, 212] on div "**********" at bounding box center [269, 215] width 227 height 13
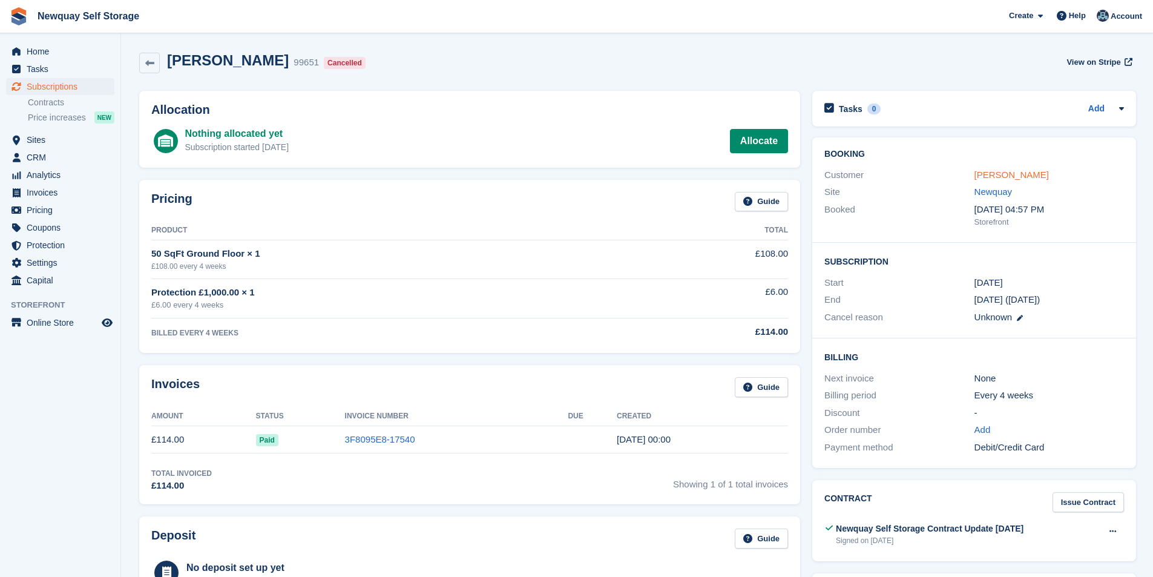
drag, startPoint x: 1016, startPoint y: 175, endPoint x: 989, endPoint y: 176, distance: 27.2
click at [1016, 176] on link "[PERSON_NAME]" at bounding box center [1011, 174] width 74 height 10
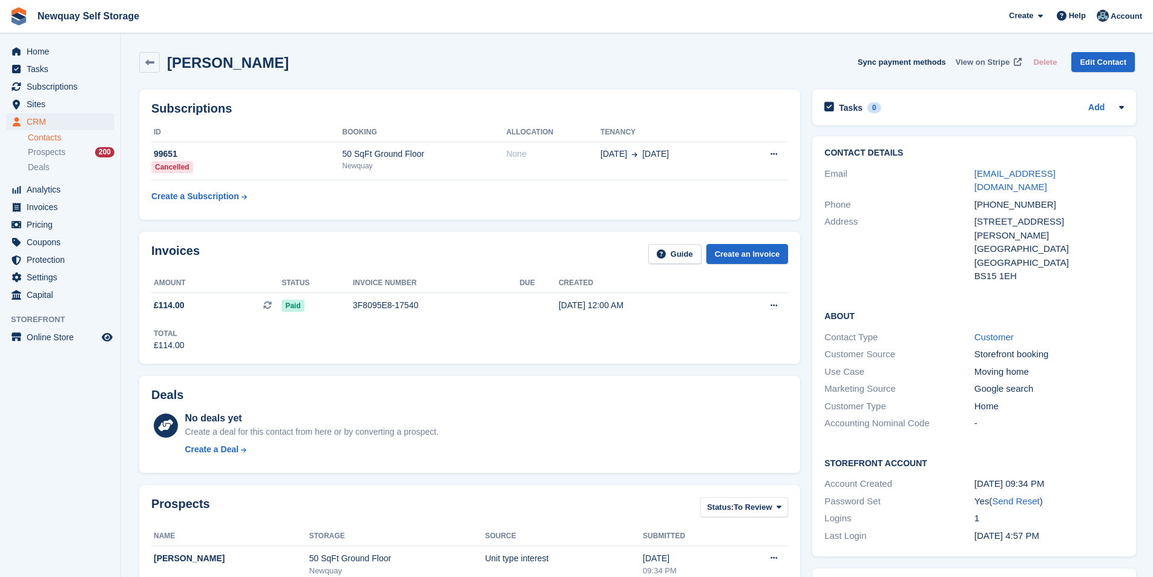
click at [1004, 58] on span "View on Stripe" at bounding box center [983, 62] width 54 height 12
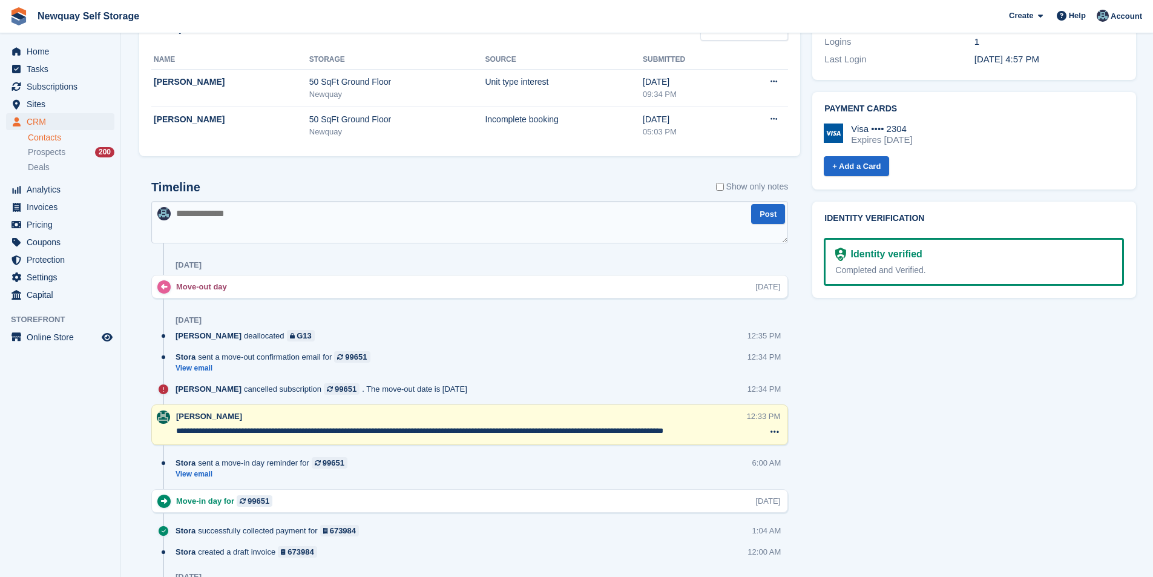
scroll to position [484, 0]
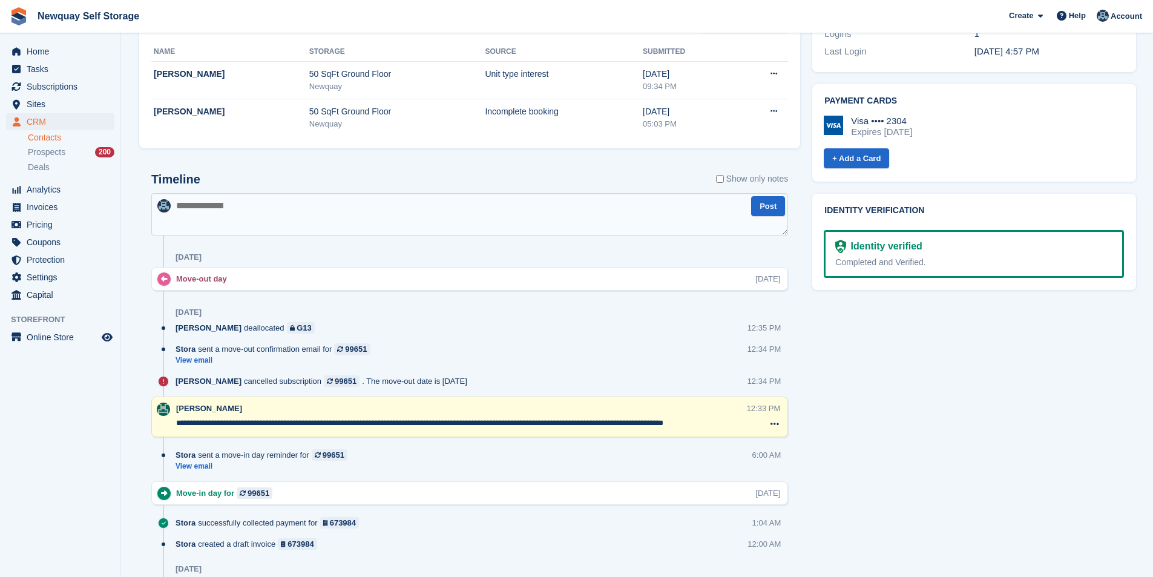
click at [211, 211] on textarea at bounding box center [469, 214] width 637 height 42
type textarea "**********"
